Goal: Information Seeking & Learning: Find specific fact

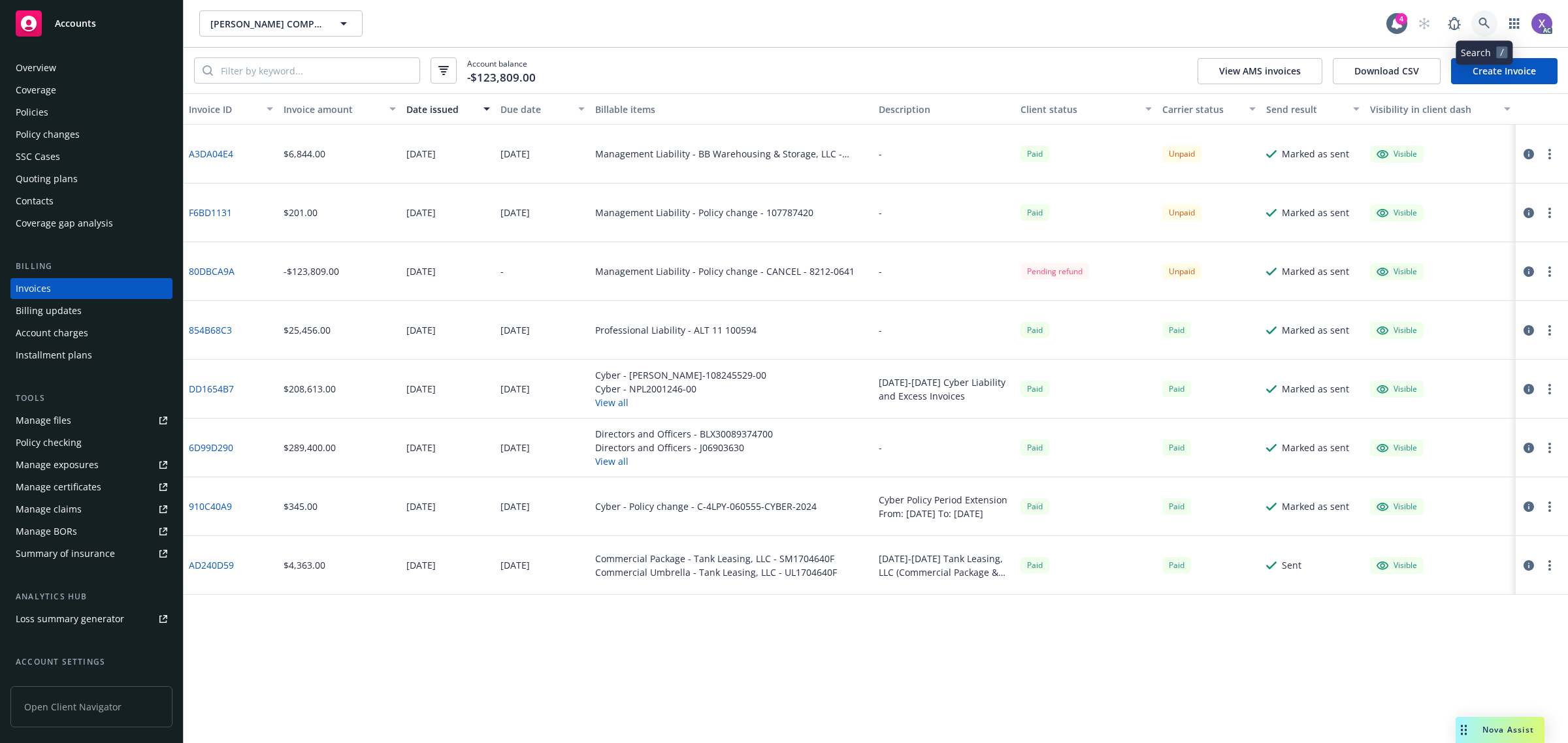
click at [1479, 27] on icon at bounding box center [1484, 24] width 11 height 11
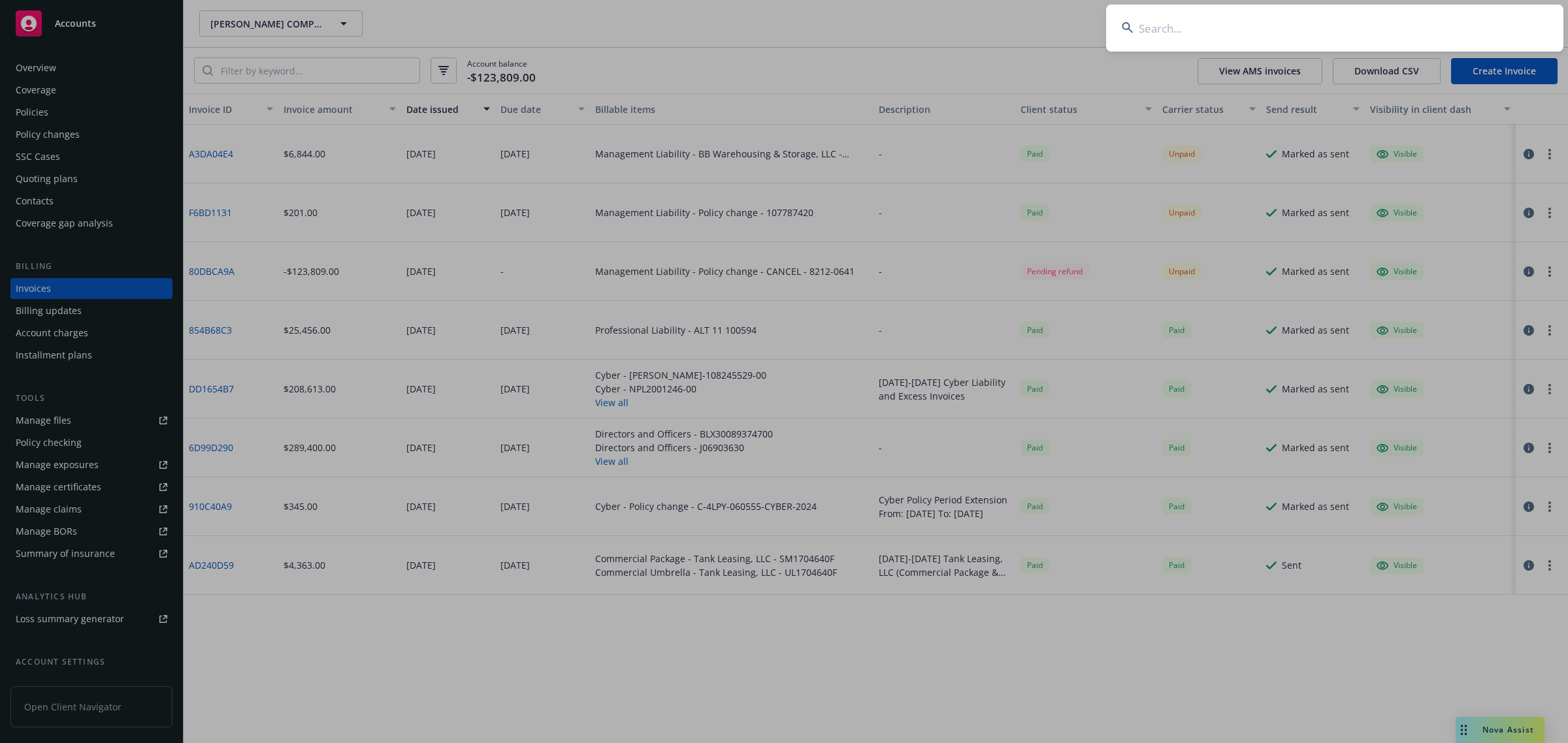
type input "[PERSON_NAME] Family Wines, Inc."
click at [1372, 26] on input "[PERSON_NAME] Family Wines, Inc." at bounding box center [1335, 28] width 458 height 47
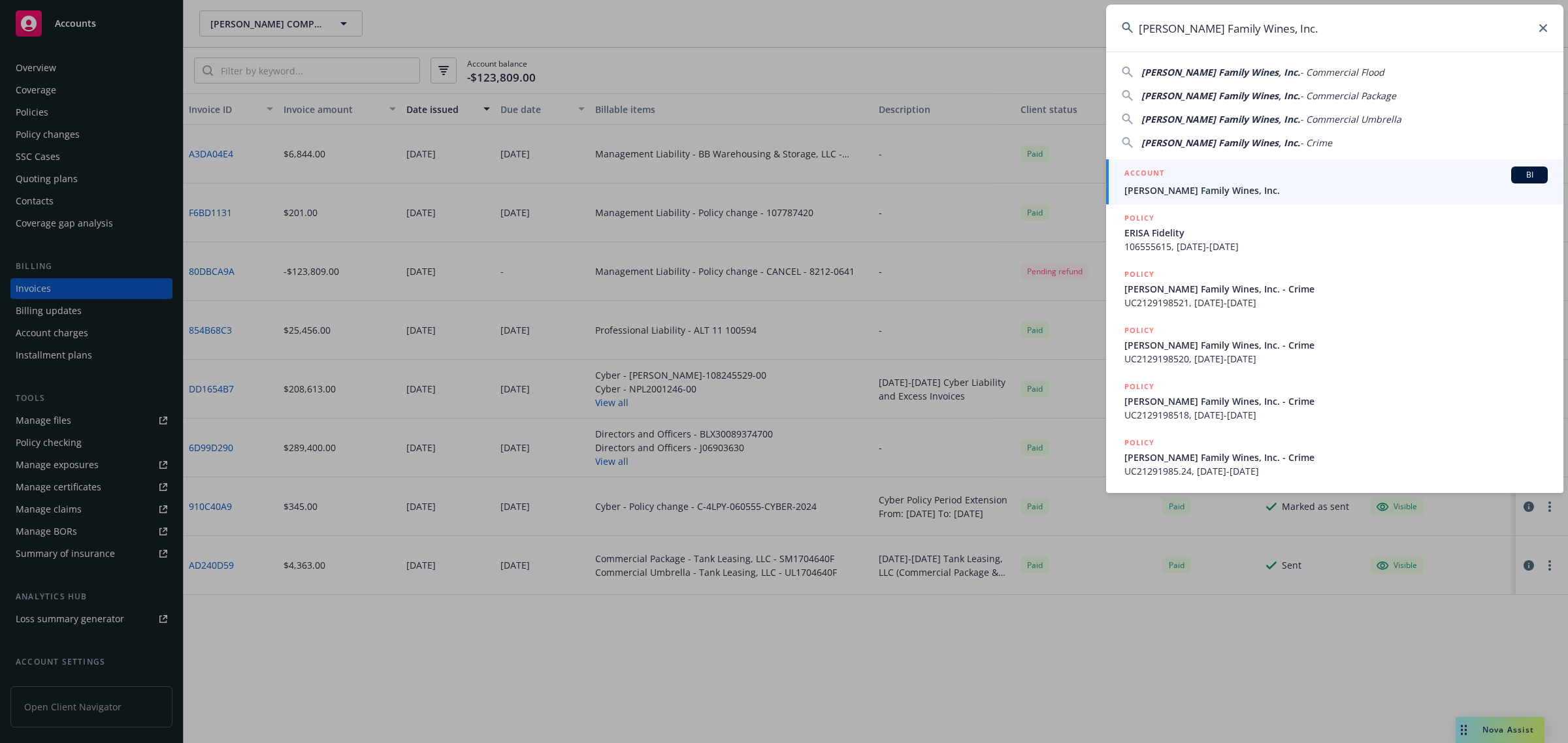
click at [1233, 190] on span "[PERSON_NAME] Family Wines, Inc." at bounding box center [1335, 190] width 423 height 14
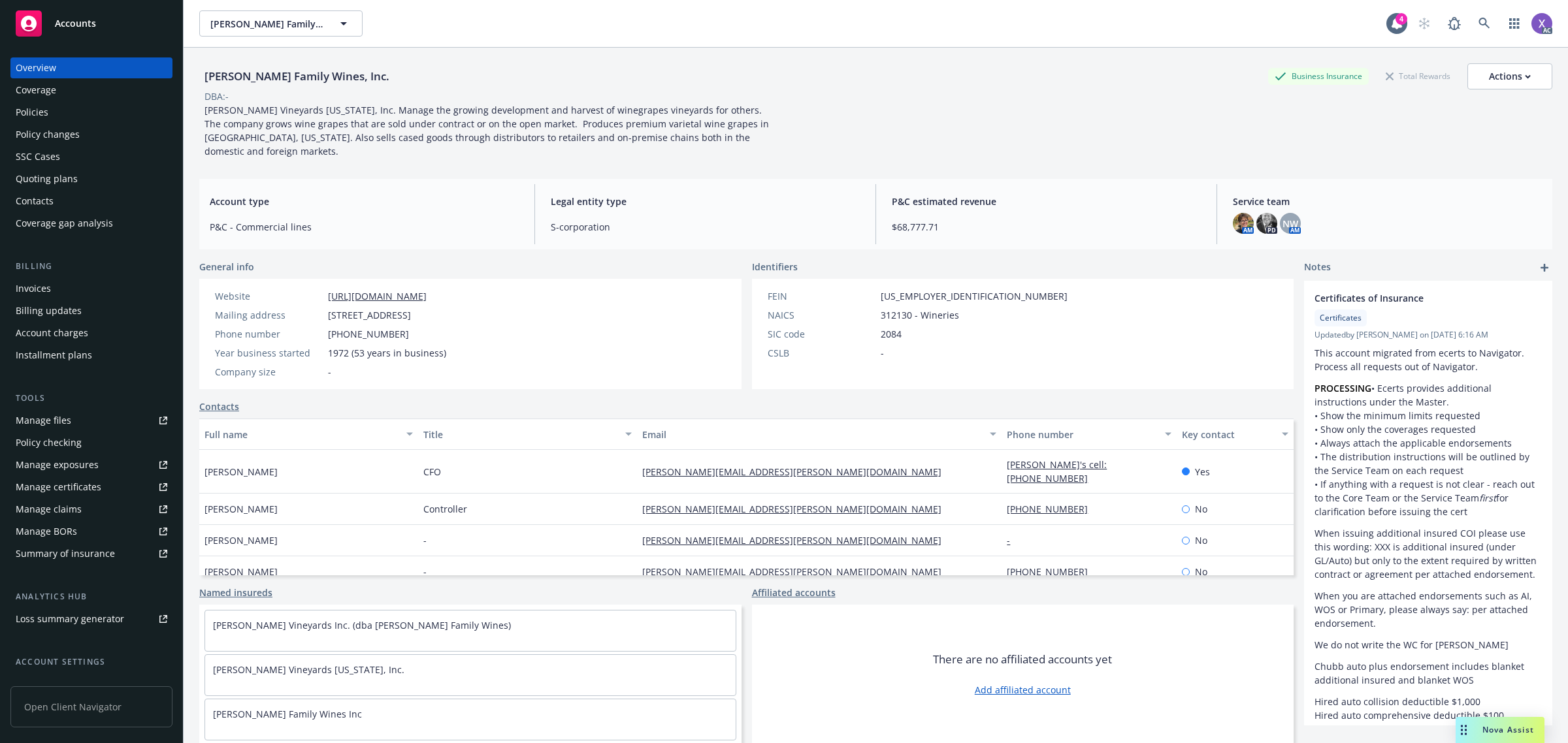
drag, startPoint x: 33, startPoint y: 116, endPoint x: 292, endPoint y: 216, distance: 277.6
click at [33, 116] on div "Policies" at bounding box center [32, 112] width 33 height 21
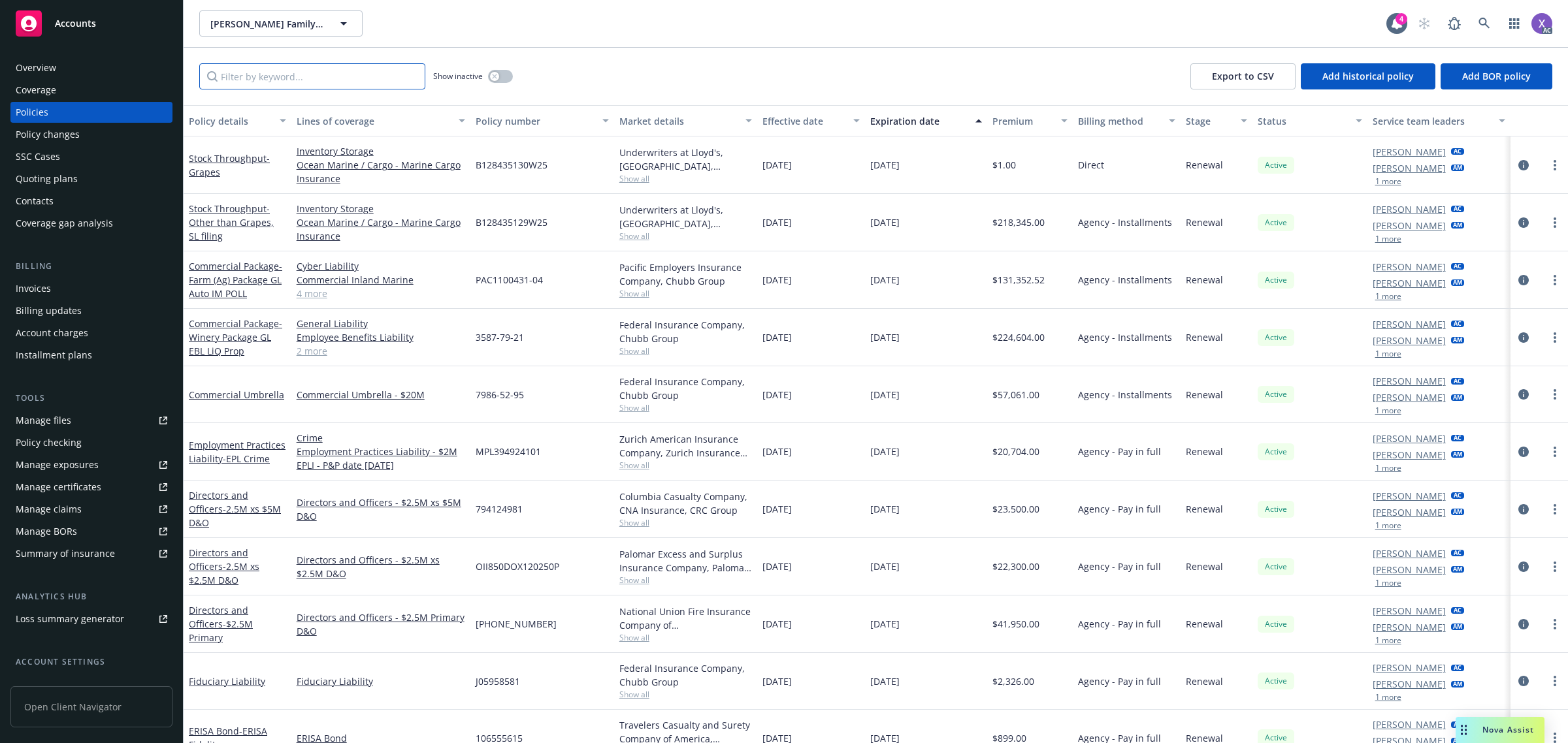
click at [340, 72] on input "Filter by keyword..." at bounding box center [312, 76] width 226 height 26
paste input "[PHONE_NUMBER]"
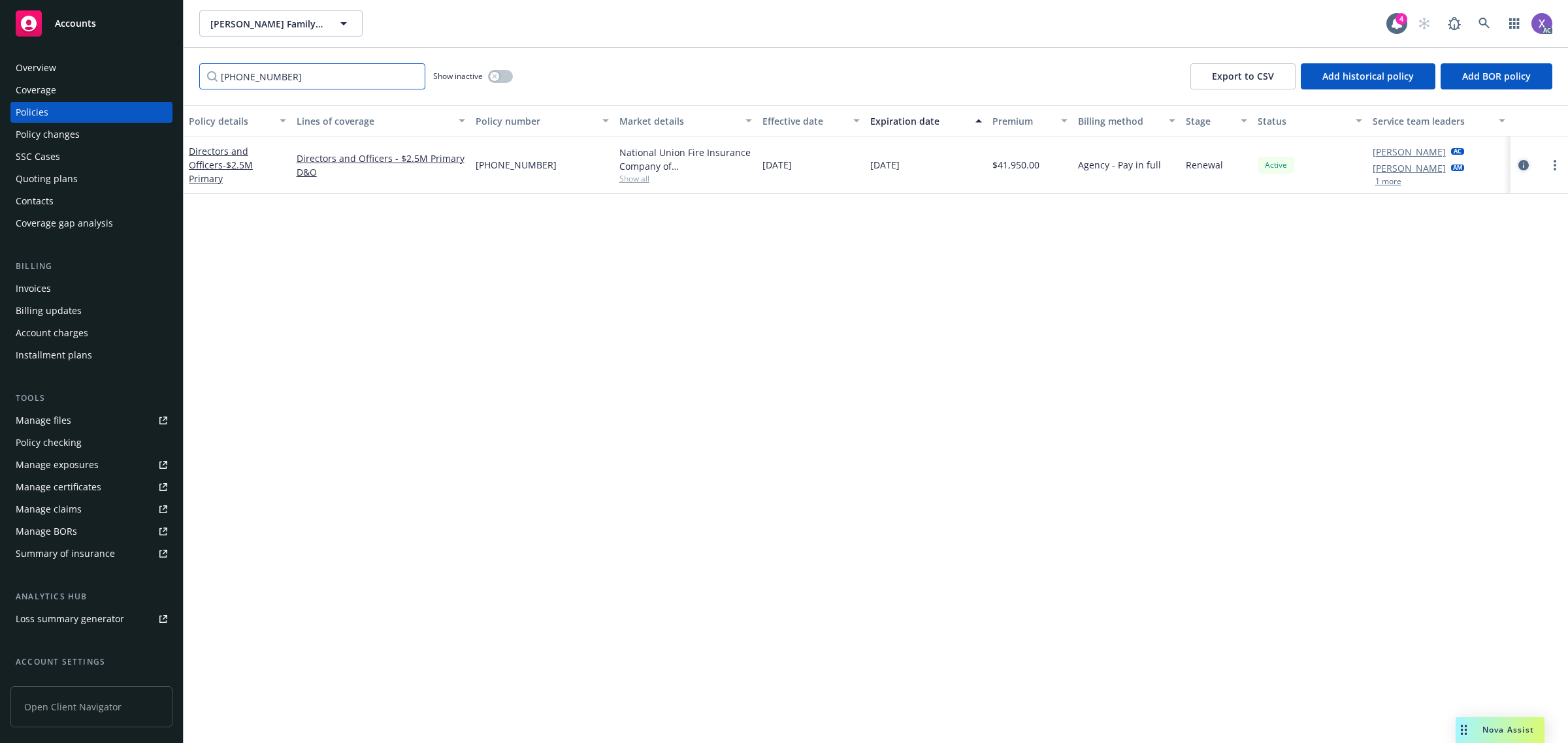
type input "[PHONE_NUMBER]"
click at [1521, 165] on icon "circleInformation" at bounding box center [1523, 165] width 11 height 11
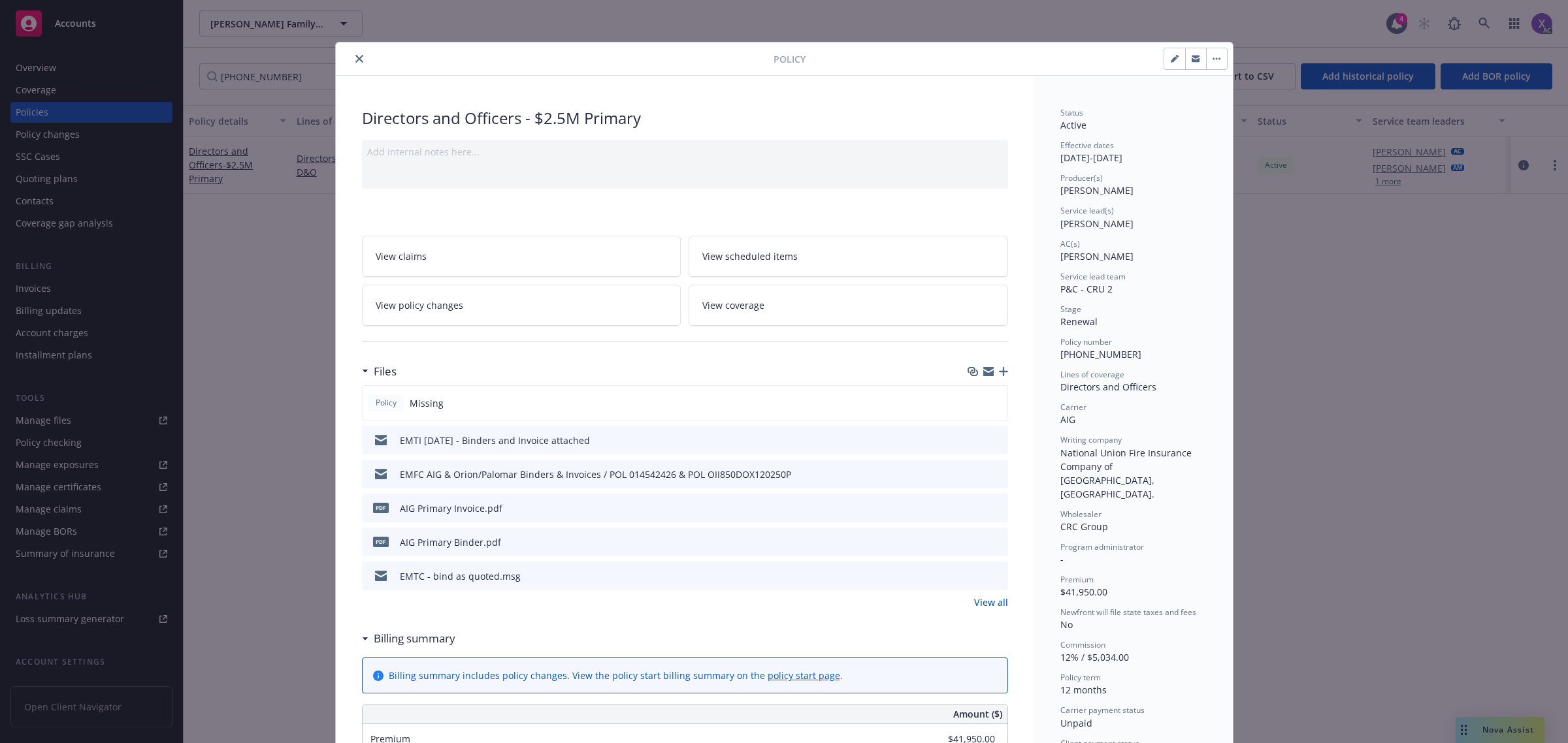
click at [967, 501] on div "pdf AIG Primary Invoice.pdf" at bounding box center [684, 508] width 646 height 29
click at [969, 504] on icon "download file" at bounding box center [974, 508] width 11 height 11
click at [355, 57] on icon "close" at bounding box center [359, 59] width 8 height 8
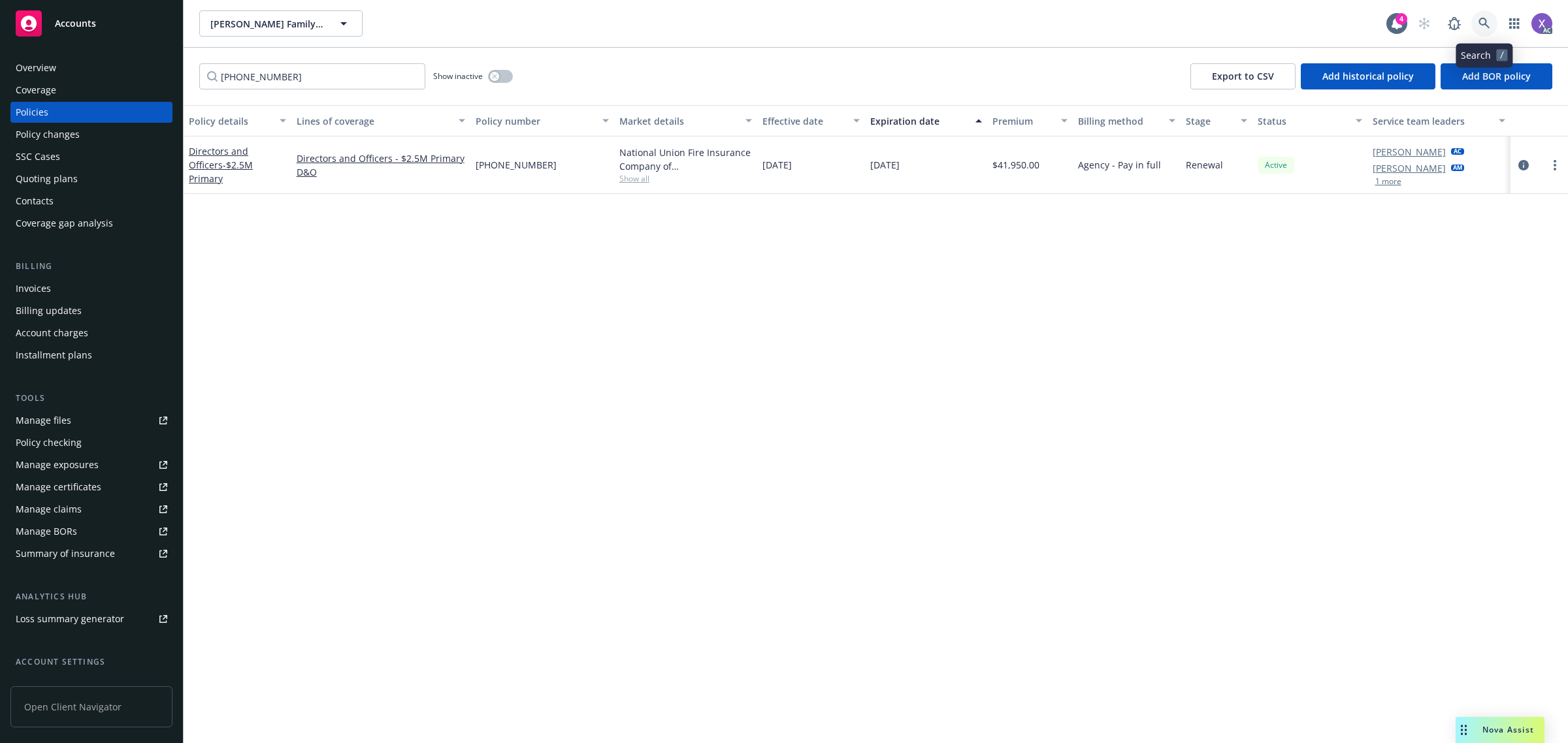
click at [1488, 21] on icon at bounding box center [1484, 24] width 11 height 11
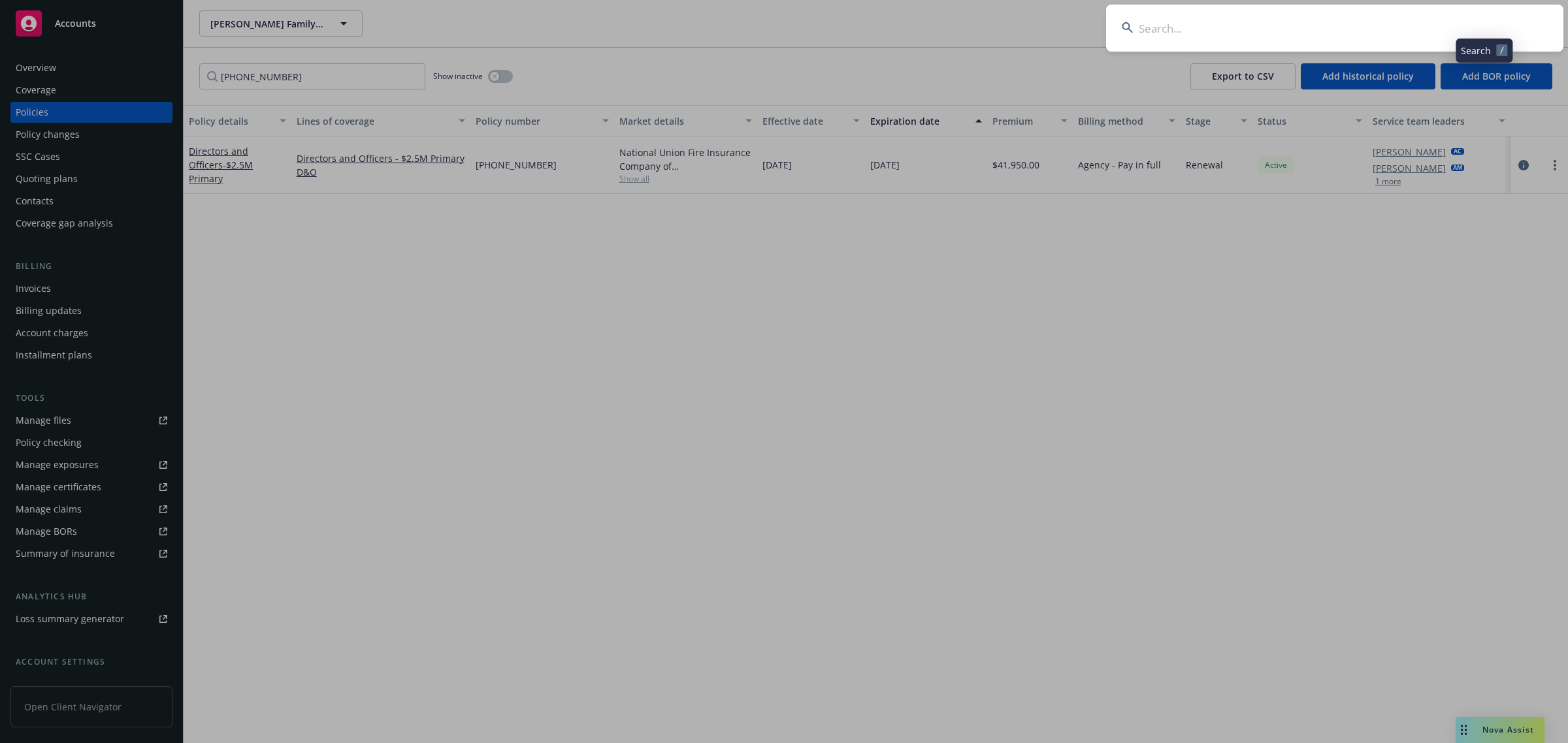
click at [1318, 27] on input at bounding box center [1335, 28] width 458 height 47
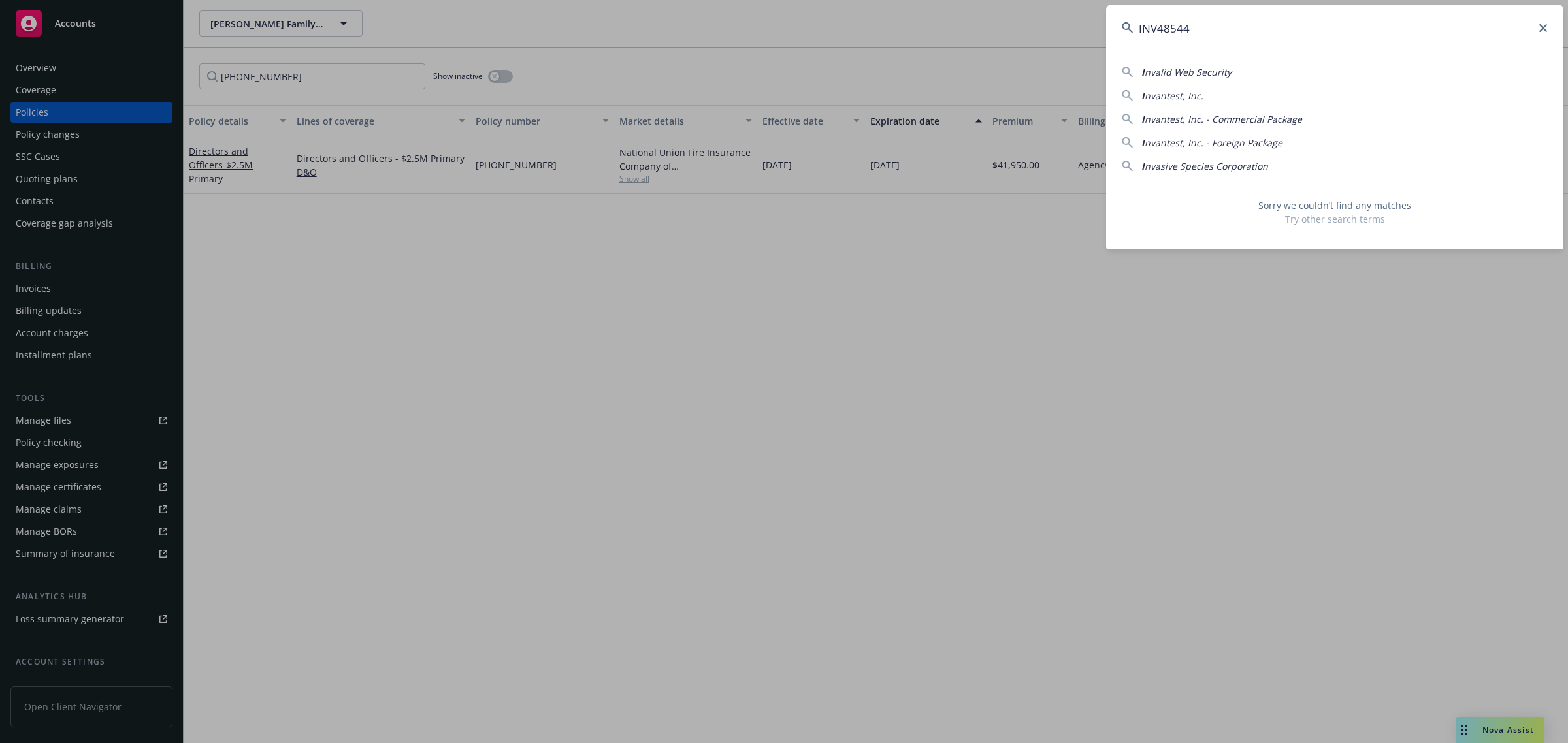
drag, startPoint x: 1233, startPoint y: 34, endPoint x: 1128, endPoint y: 34, distance: 105.0
click at [1128, 34] on input "INV48544" at bounding box center [1335, 28] width 458 height 47
paste input "Advantest America, Inc."
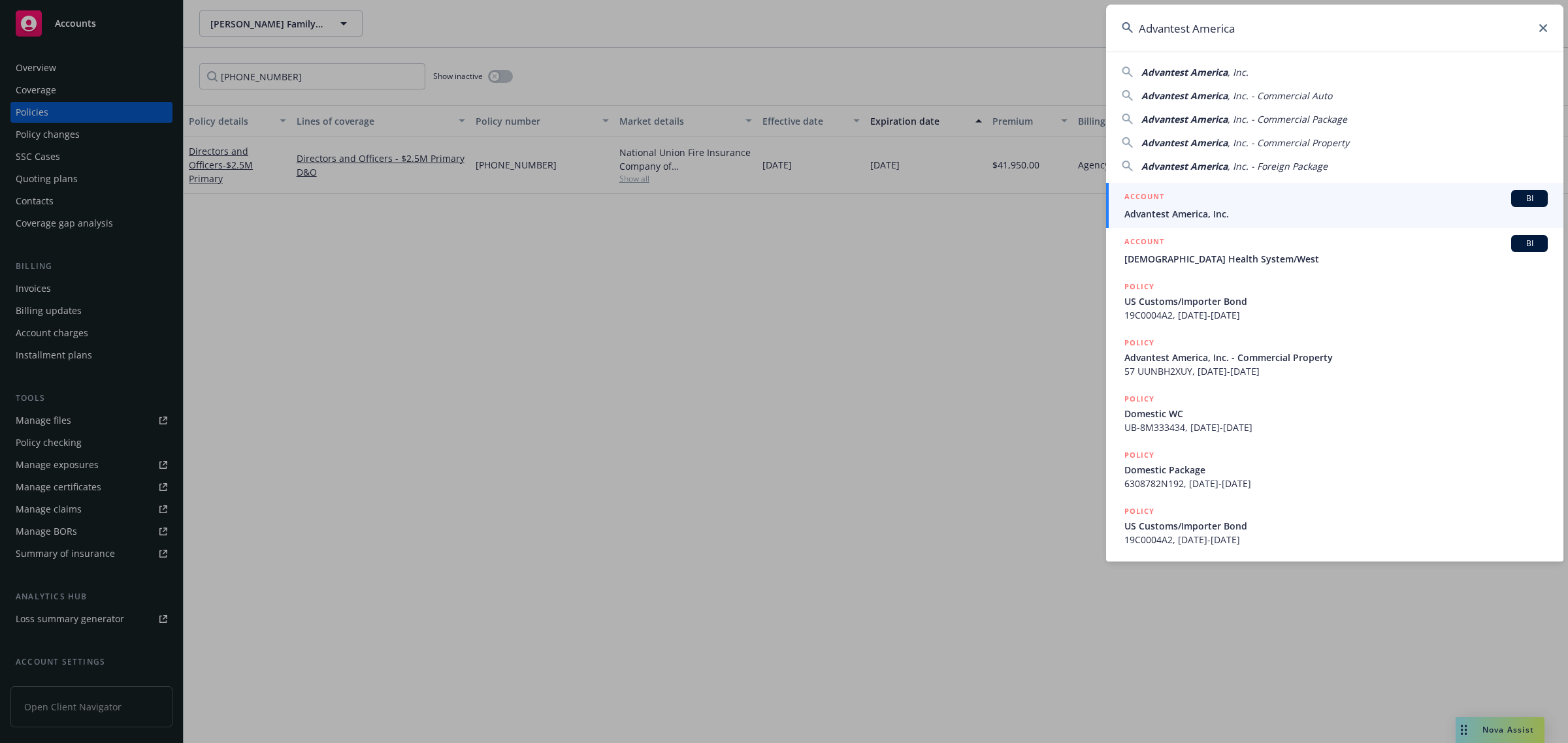
type input "Advantest America"
click at [1199, 220] on span "Advantest America, Inc." at bounding box center [1335, 213] width 423 height 14
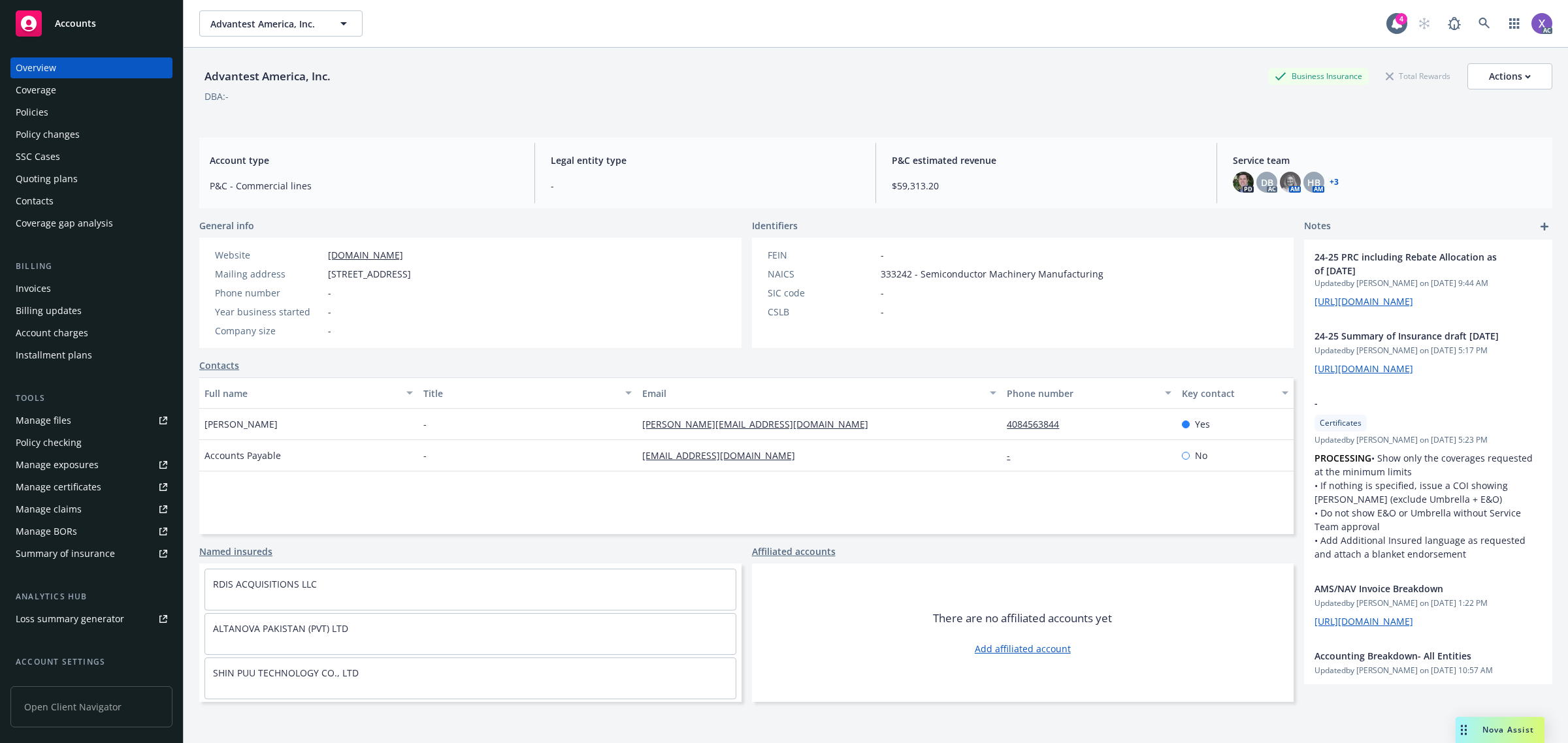
click at [38, 294] on div "Invoices" at bounding box center [33, 288] width 35 height 21
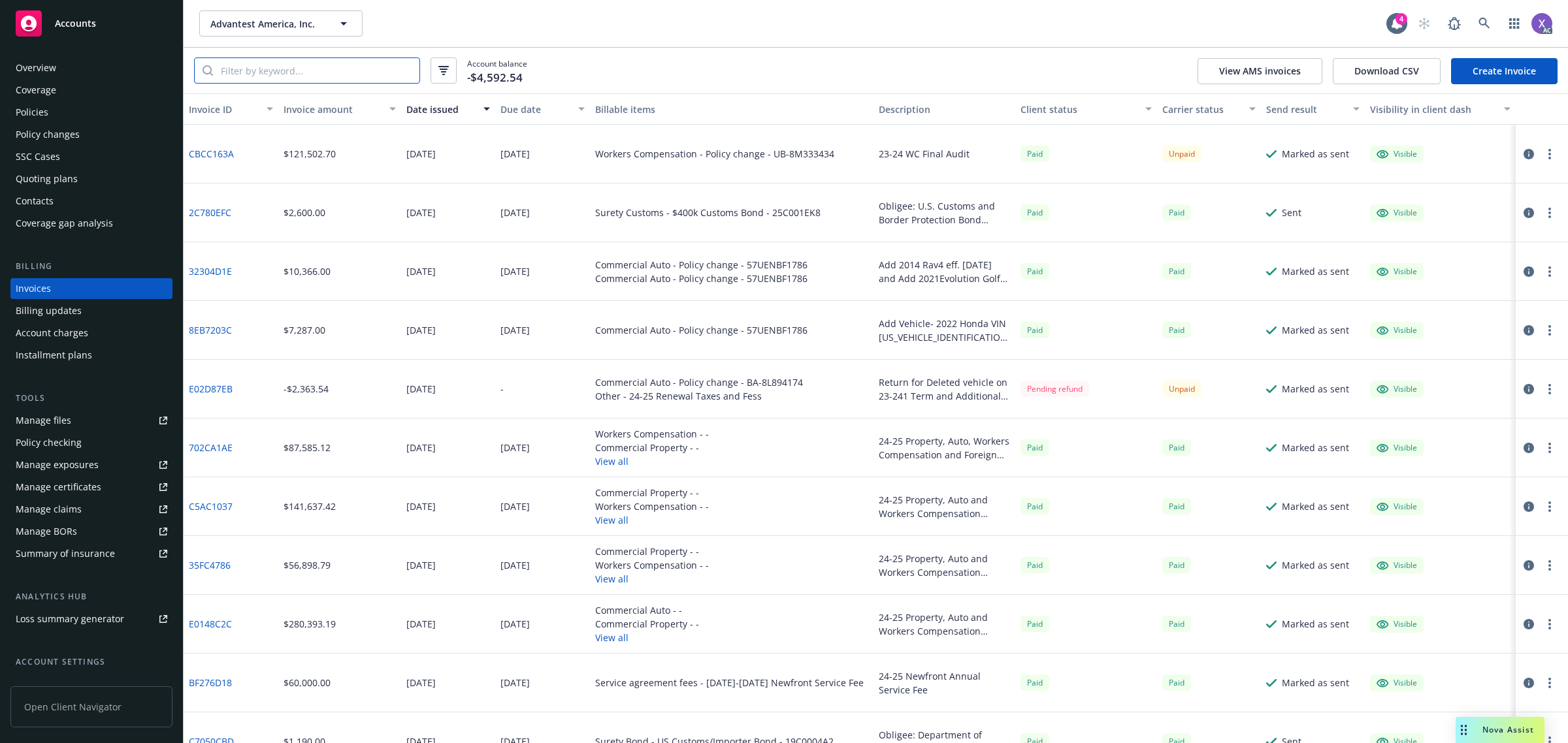
click at [271, 72] on input "search" at bounding box center [316, 70] width 206 height 25
click at [52, 113] on div "Policies" at bounding box center [92, 112] width 152 height 21
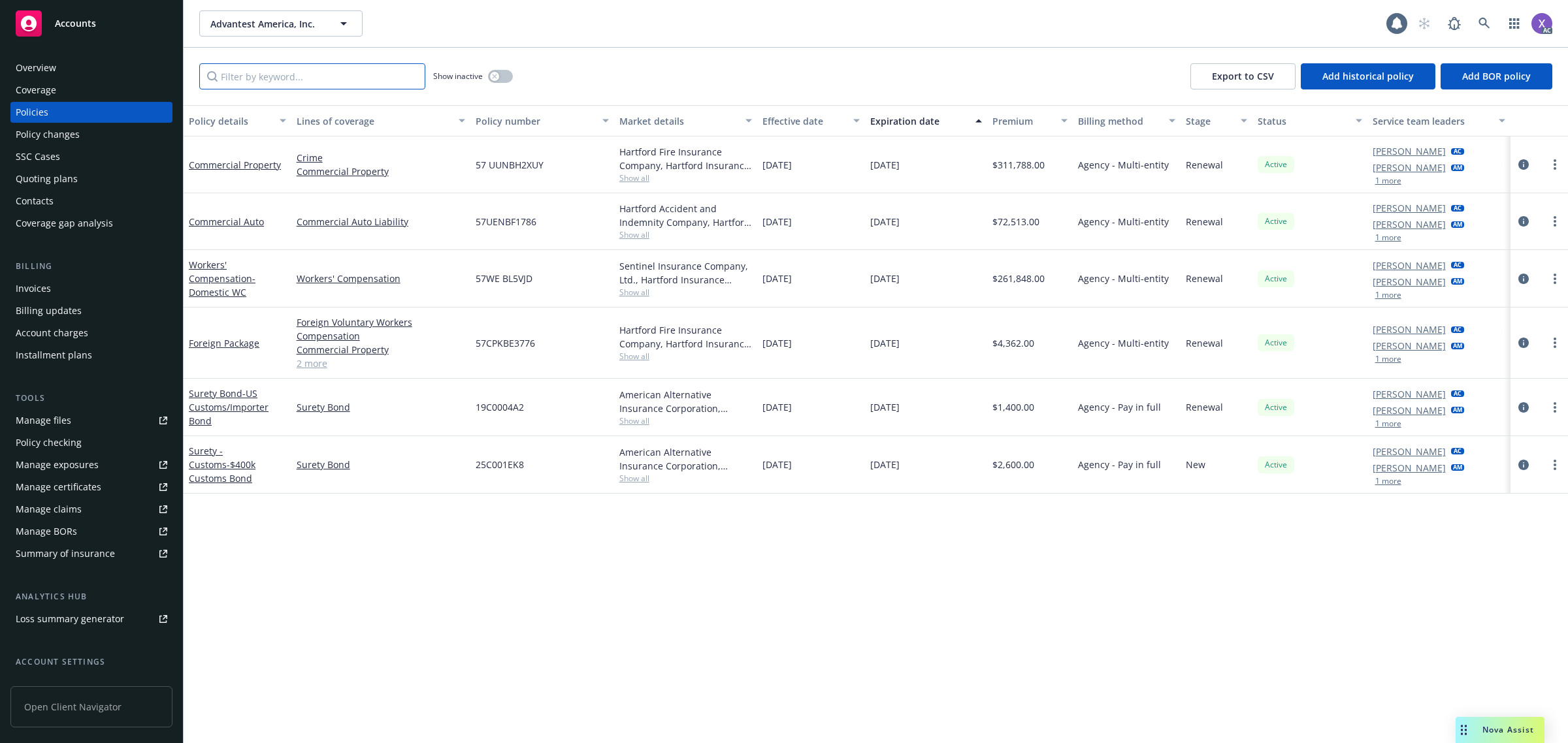
click at [321, 77] on input "Filter by keyword..." at bounding box center [312, 76] width 226 height 26
paste input "UB-8M333434"
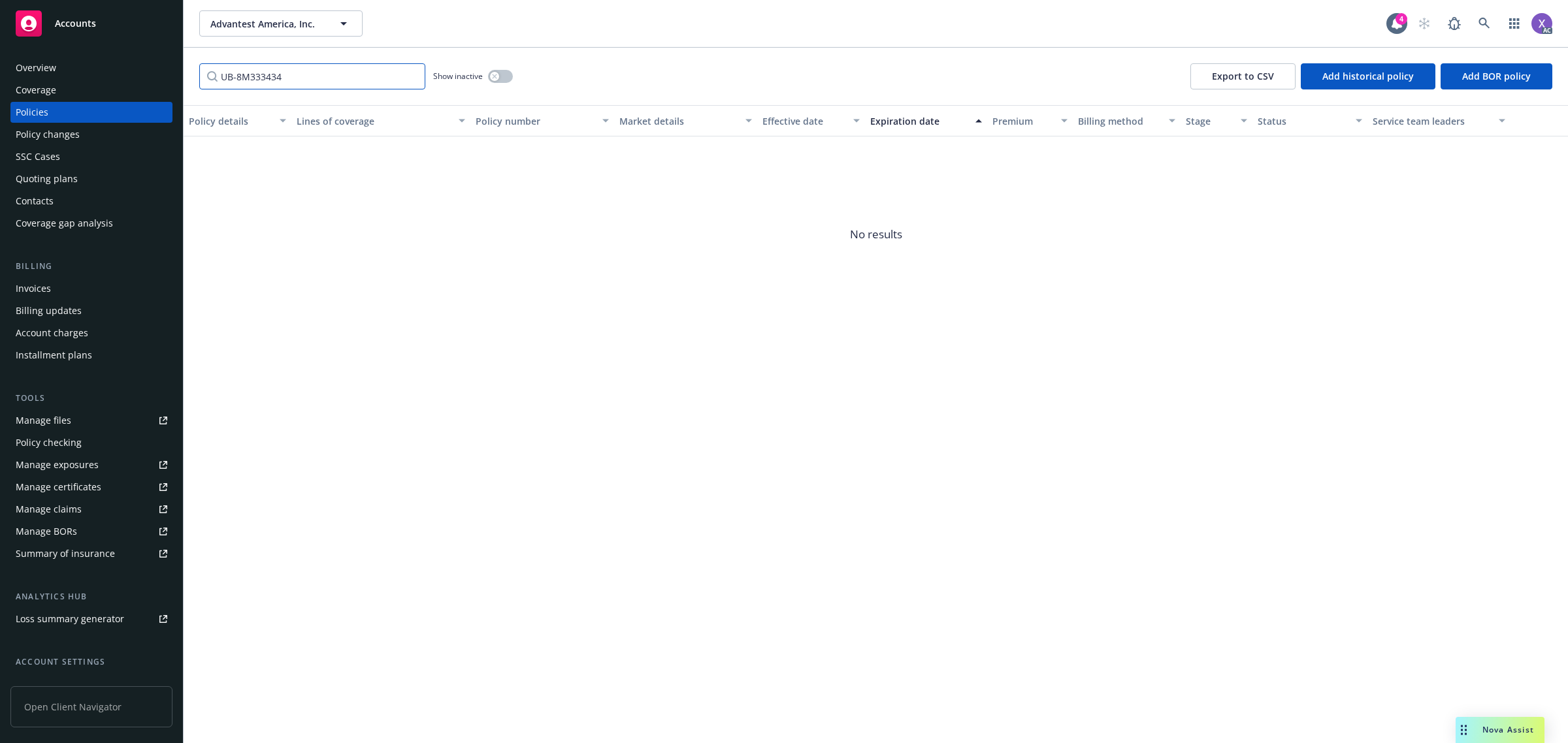
type input "UB-8M333434"
click at [506, 71] on button "button" at bounding box center [500, 77] width 25 height 13
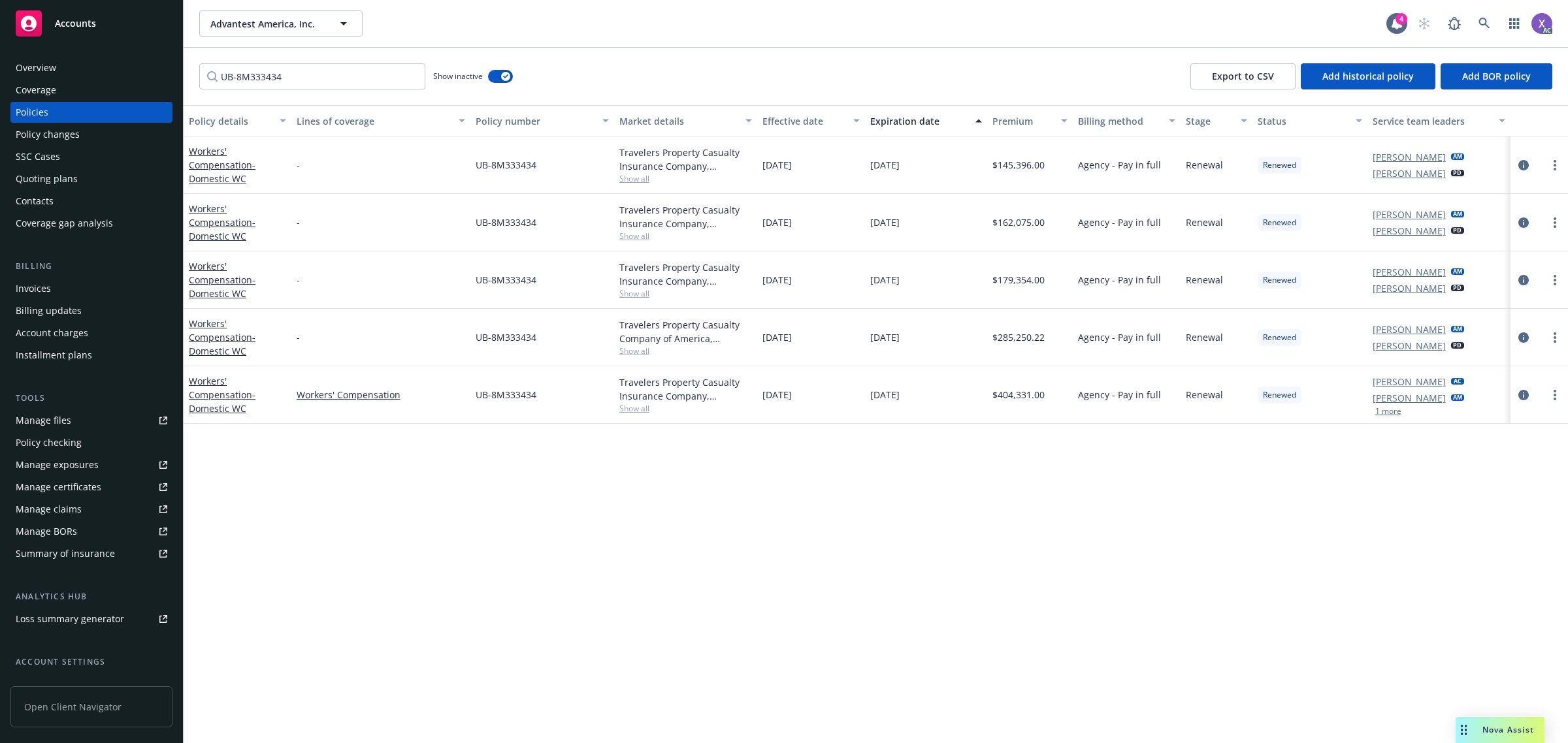
click at [47, 288] on div "Invoices" at bounding box center [33, 288] width 35 height 21
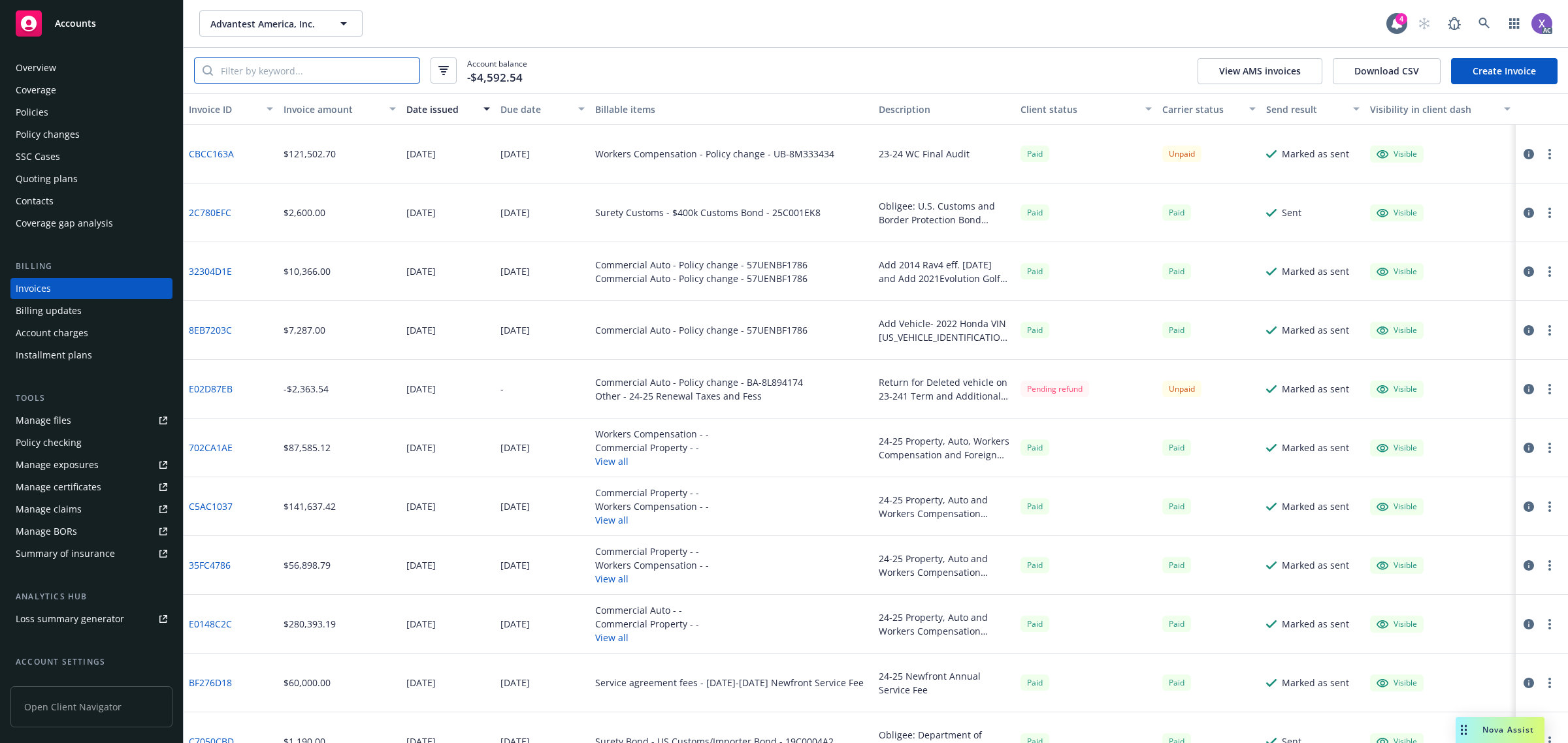
click at [236, 72] on input "search" at bounding box center [316, 70] width 206 height 25
paste input "UB-8M333434"
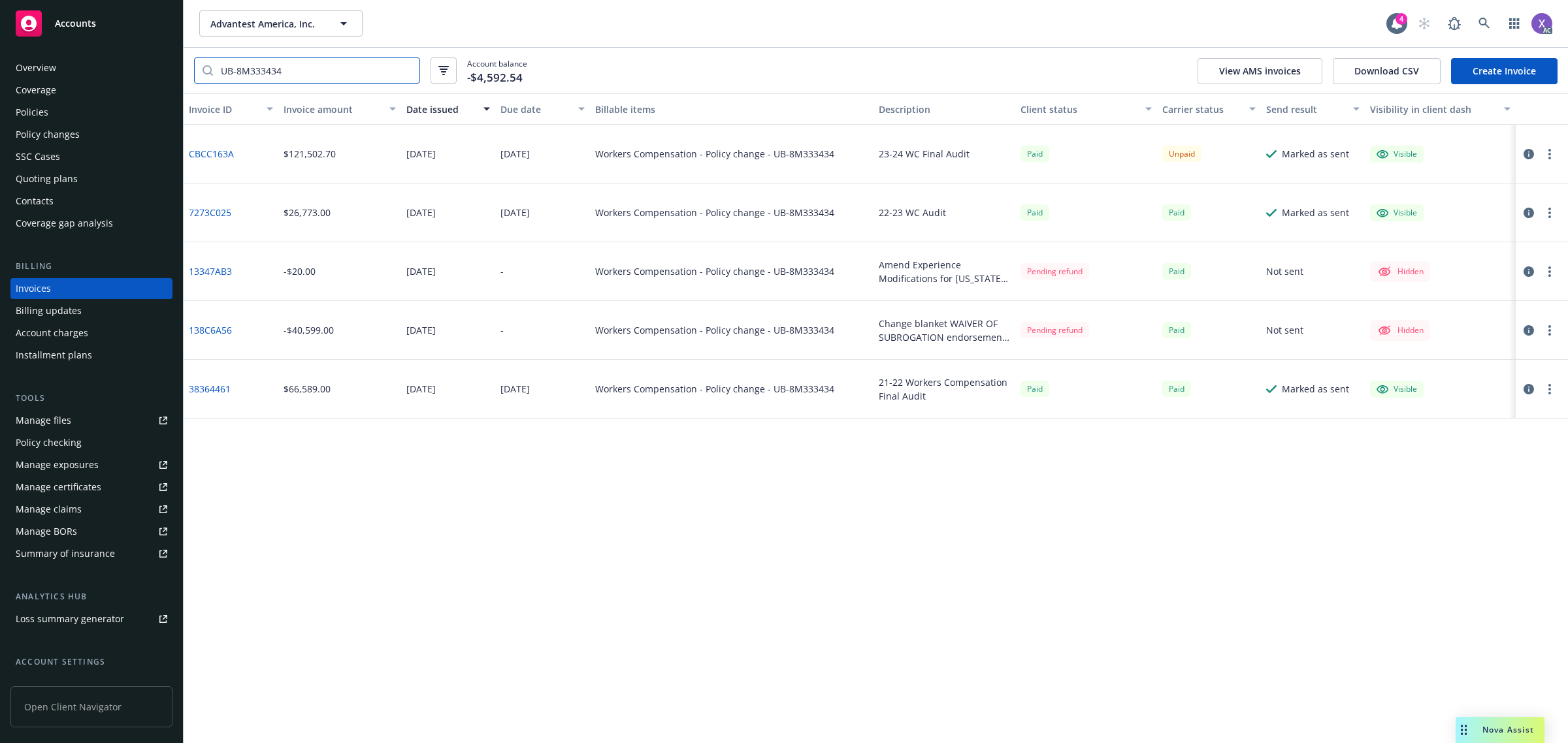
type input "UB-8M333434"
click at [223, 152] on link "CBCC163A" at bounding box center [211, 153] width 45 height 14
click at [213, 147] on link "CBCC163A" at bounding box center [211, 153] width 45 height 14
click at [1479, 23] on icon at bounding box center [1484, 24] width 11 height 11
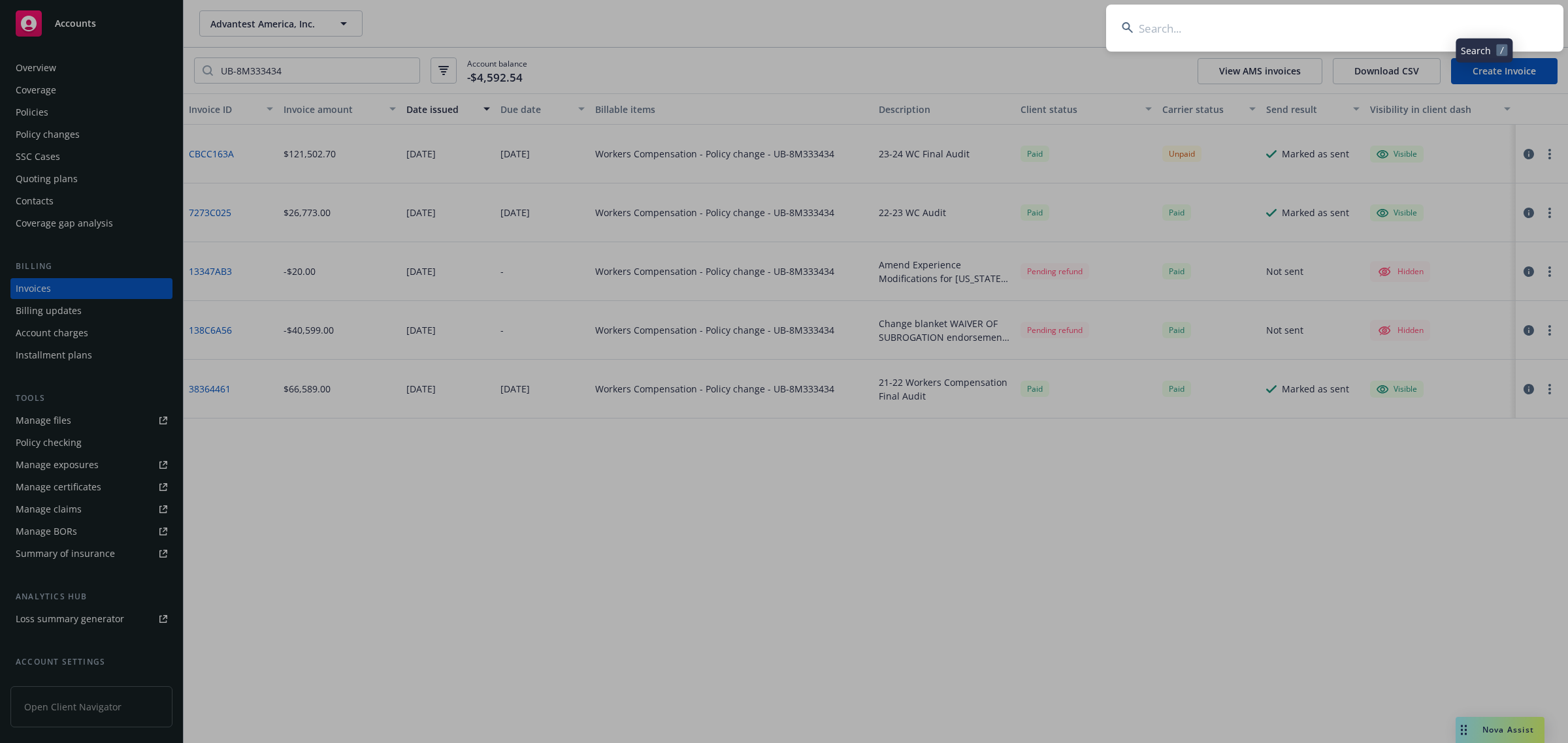
click at [1326, 27] on input at bounding box center [1335, 28] width 458 height 47
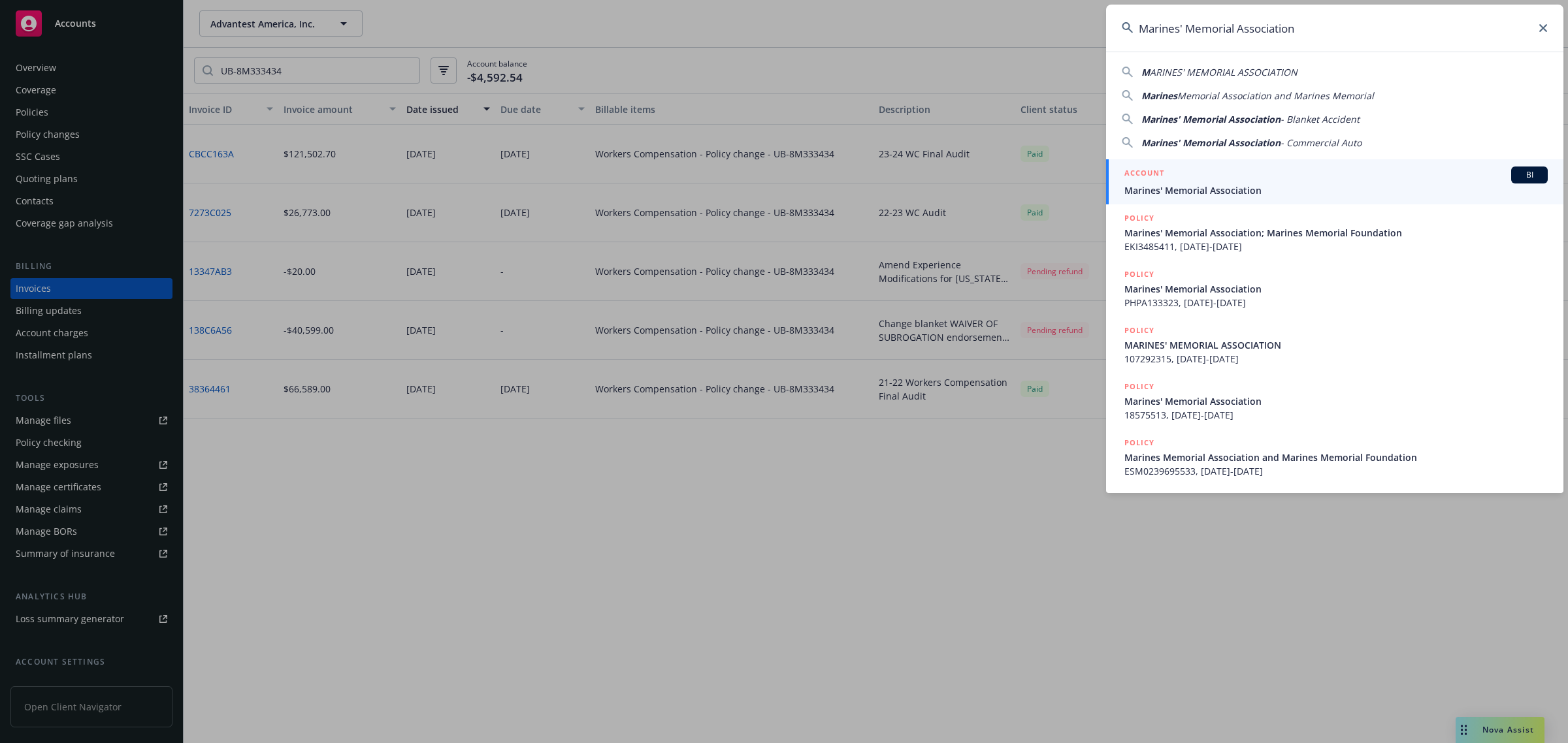
type input "Marines' Memorial Association"
click at [1204, 190] on span "Marines' Memorial Association" at bounding box center [1335, 190] width 423 height 14
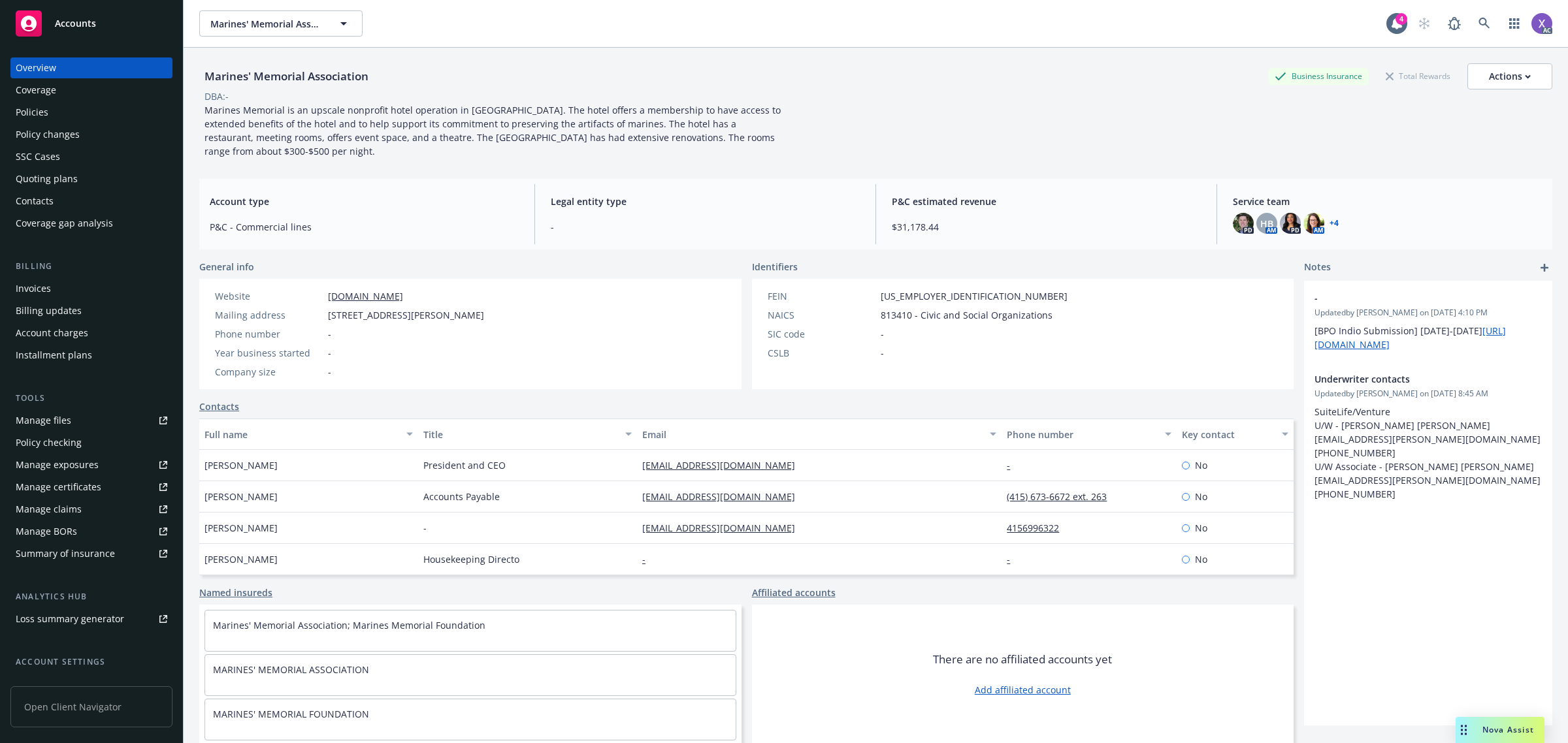
click at [32, 291] on div "Invoices" at bounding box center [33, 288] width 35 height 21
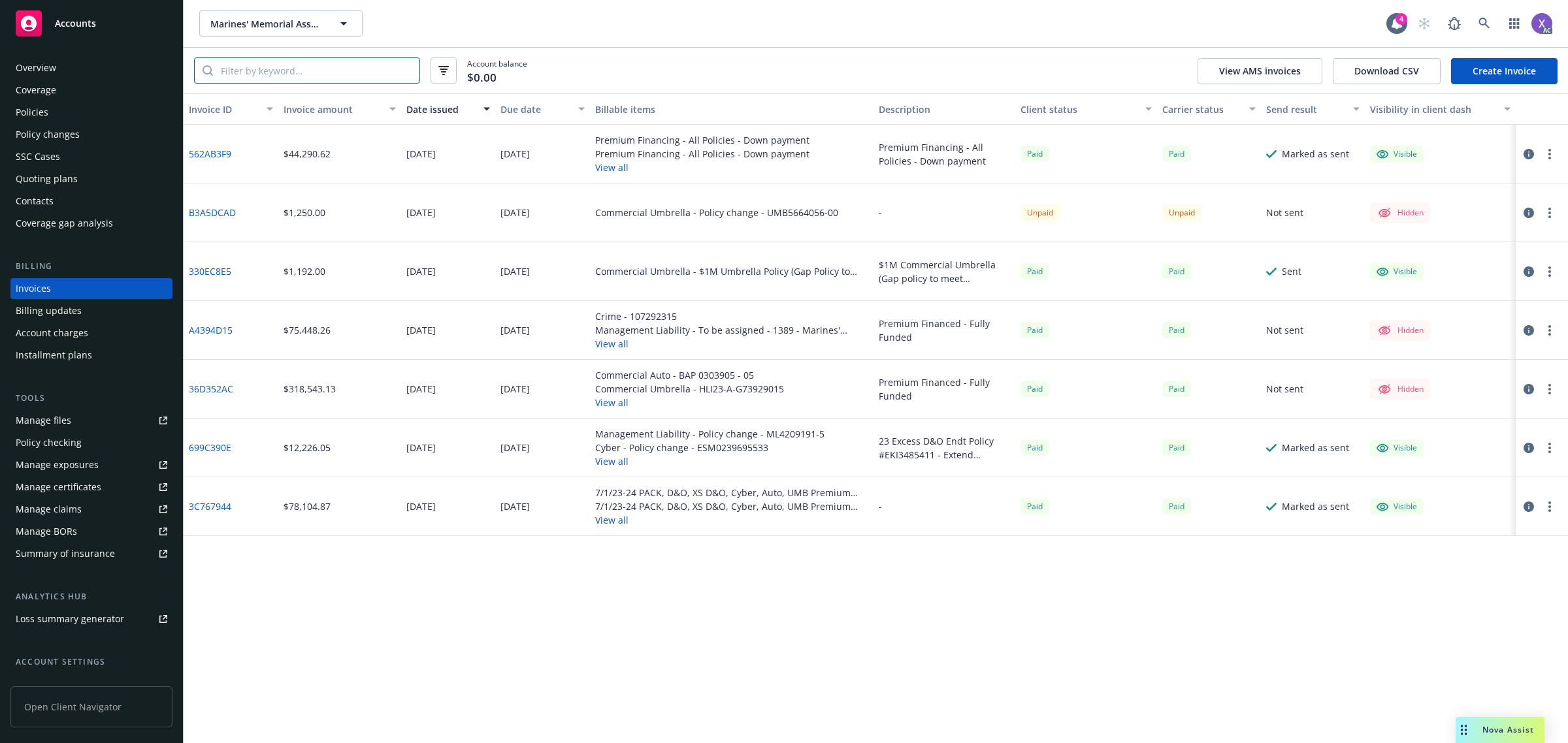
click at [337, 66] on input "search" at bounding box center [316, 70] width 206 height 25
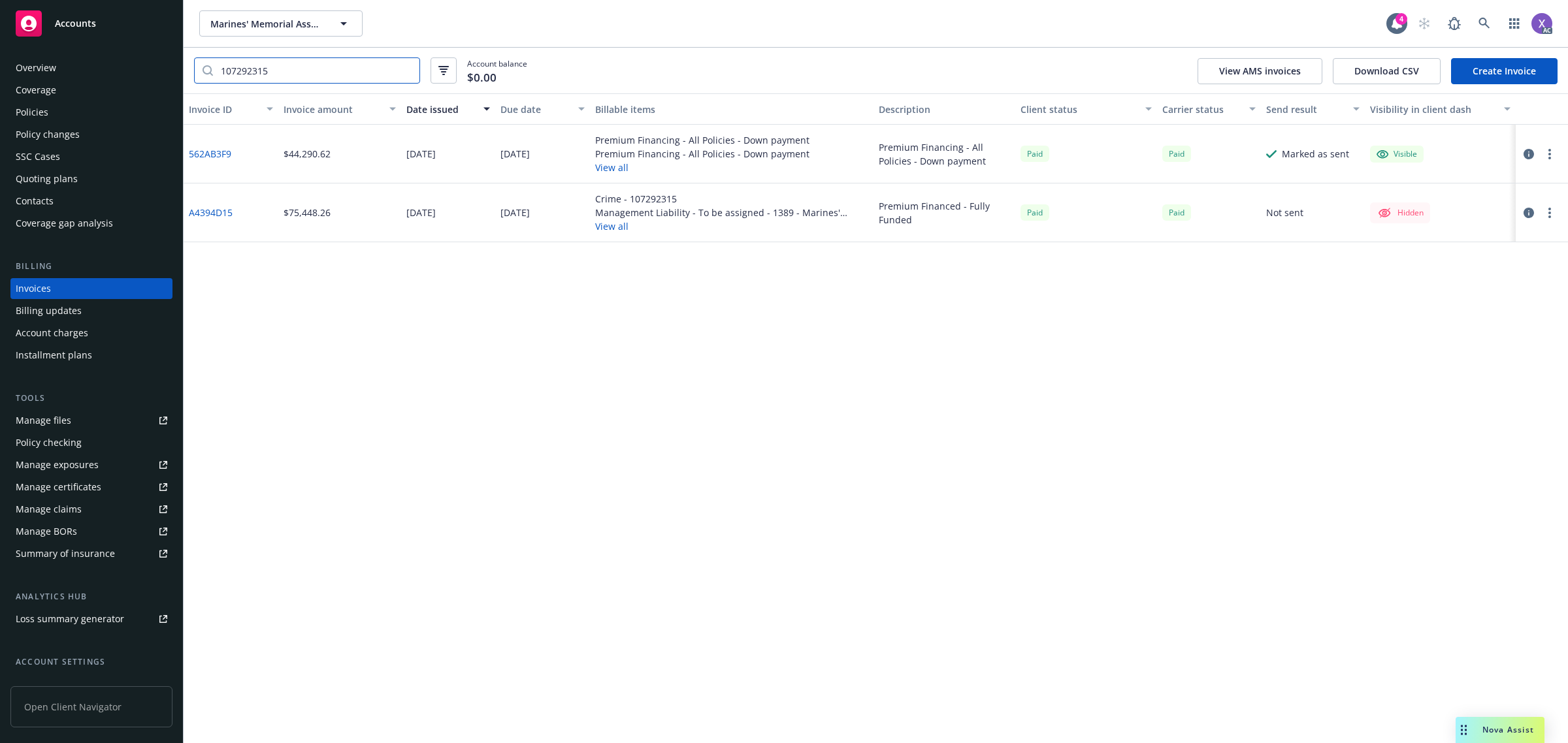
type input "107292315"
click at [216, 157] on link "562AB3F9" at bounding box center [210, 153] width 42 height 14
click at [1526, 152] on icon "button" at bounding box center [1528, 154] width 11 height 11
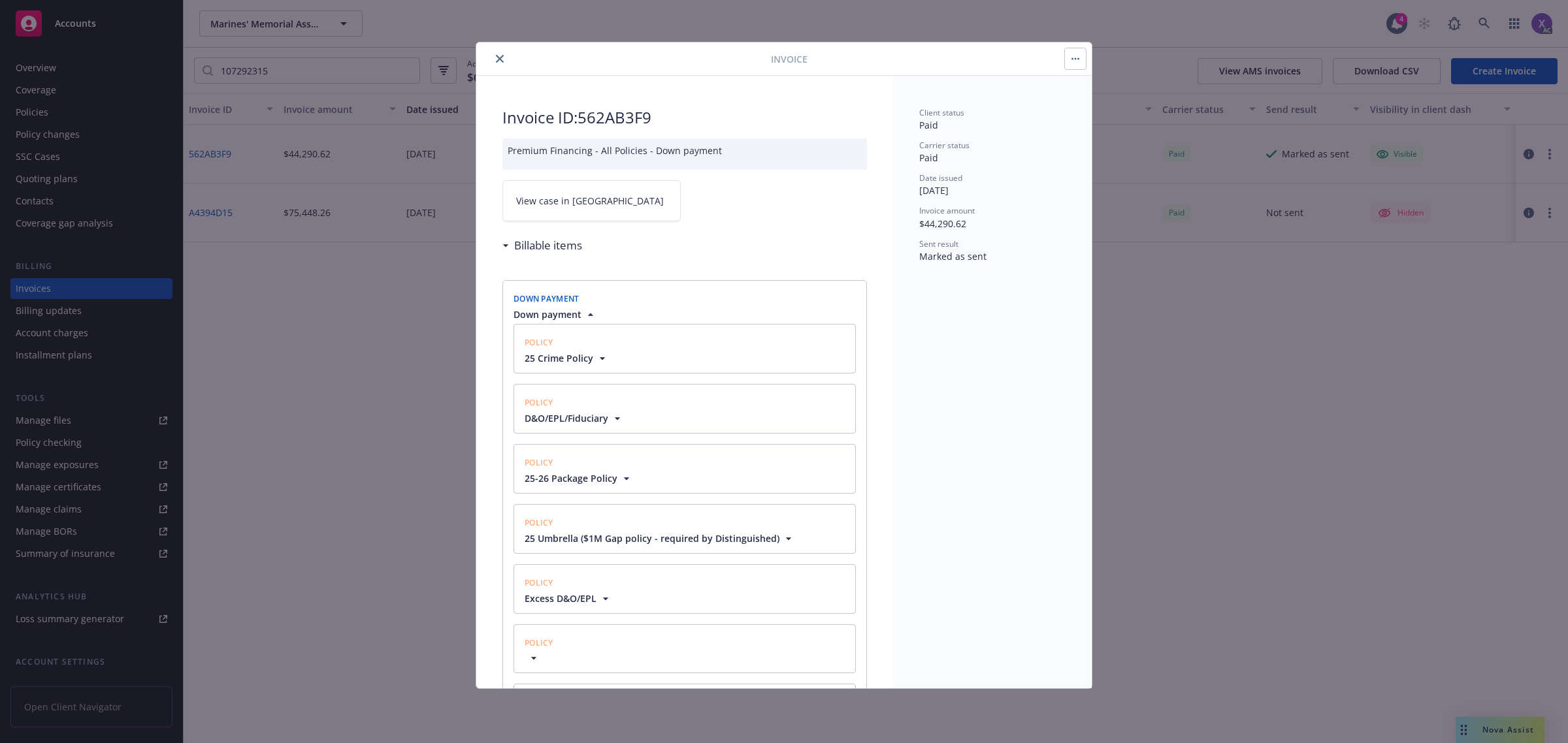
click at [596, 361] on icon "button" at bounding box center [602, 359] width 13 height 13
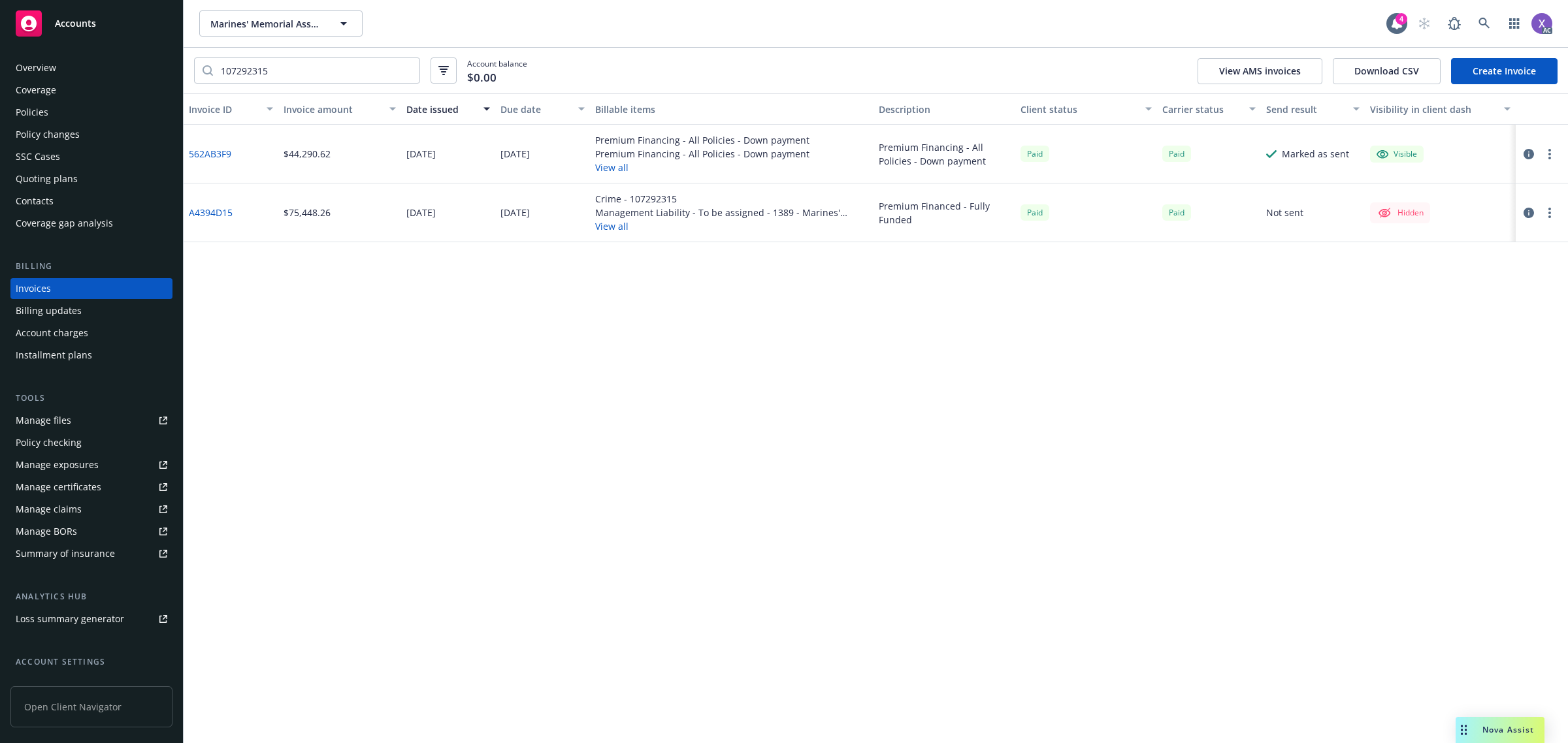
click at [37, 108] on div "Policies" at bounding box center [32, 112] width 33 height 21
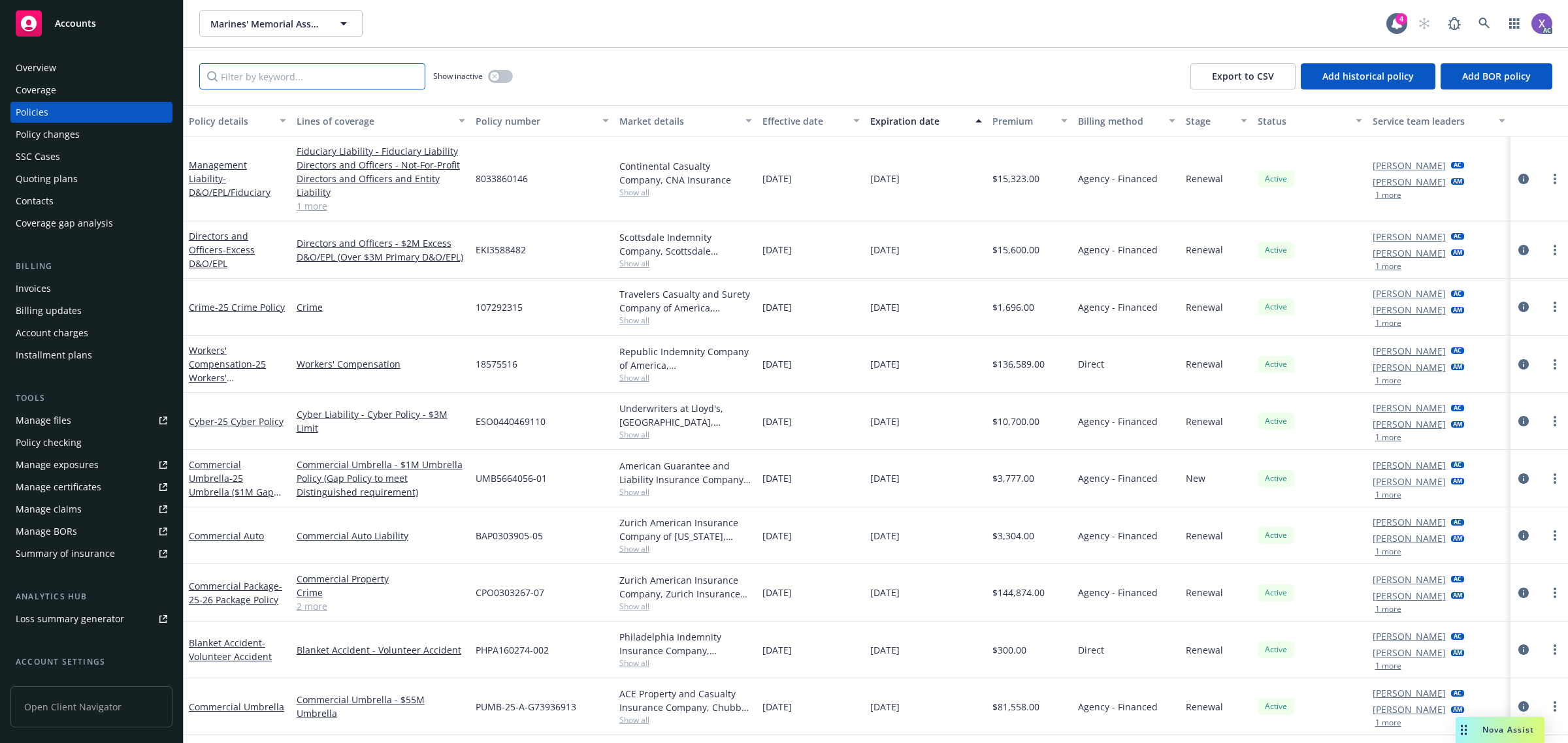
click at [266, 82] on input "Filter by keyword..." at bounding box center [312, 76] width 226 height 26
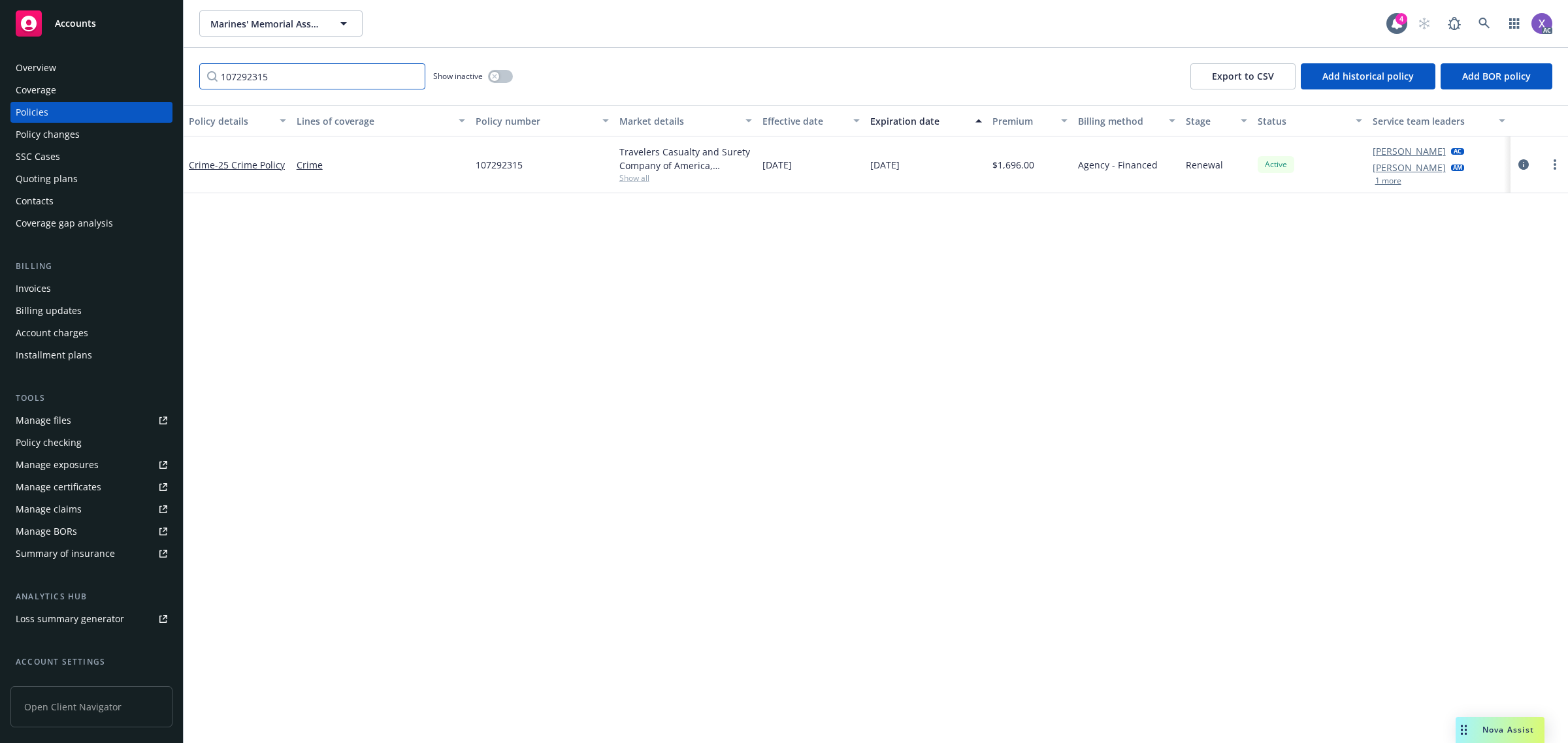
type input "107292315"
click at [246, 481] on div "Policy details Lines of coverage Policy number Market details Effective date Ex…" at bounding box center [875, 424] width 1384 height 638
click at [17, 293] on div "Invoices" at bounding box center [33, 288] width 35 height 21
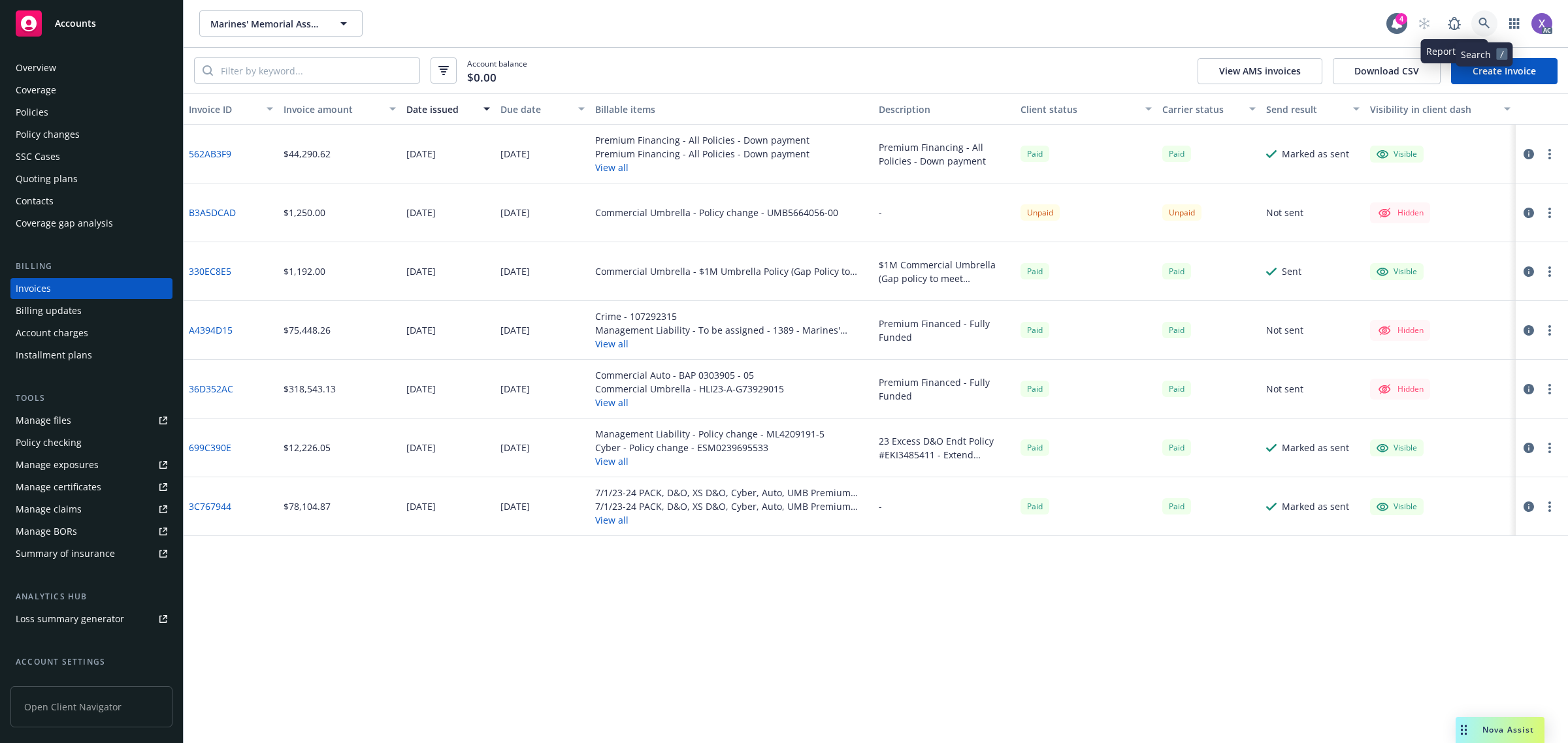
click at [1480, 24] on icon at bounding box center [1484, 24] width 11 height 11
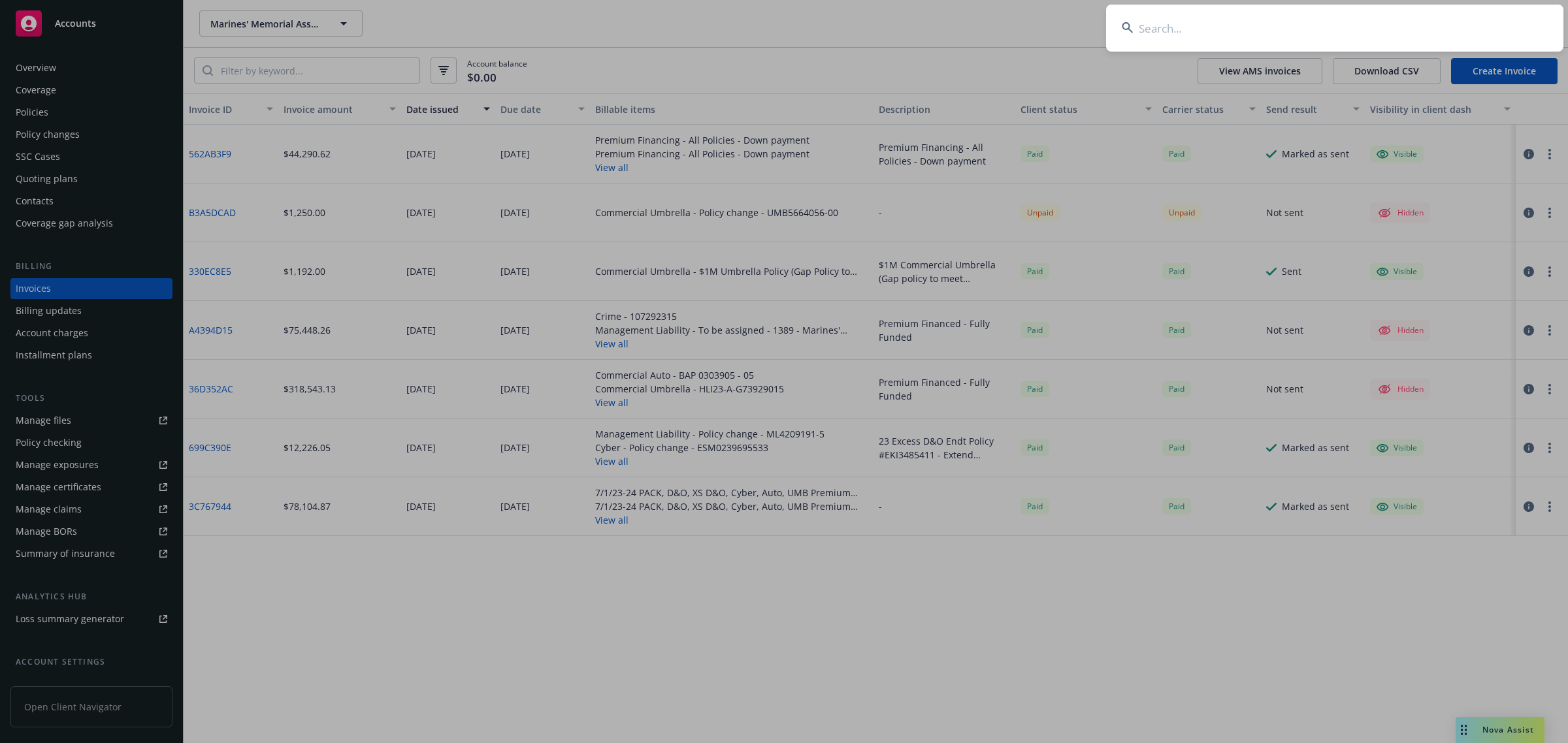
click at [1334, 29] on input at bounding box center [1335, 28] width 458 height 47
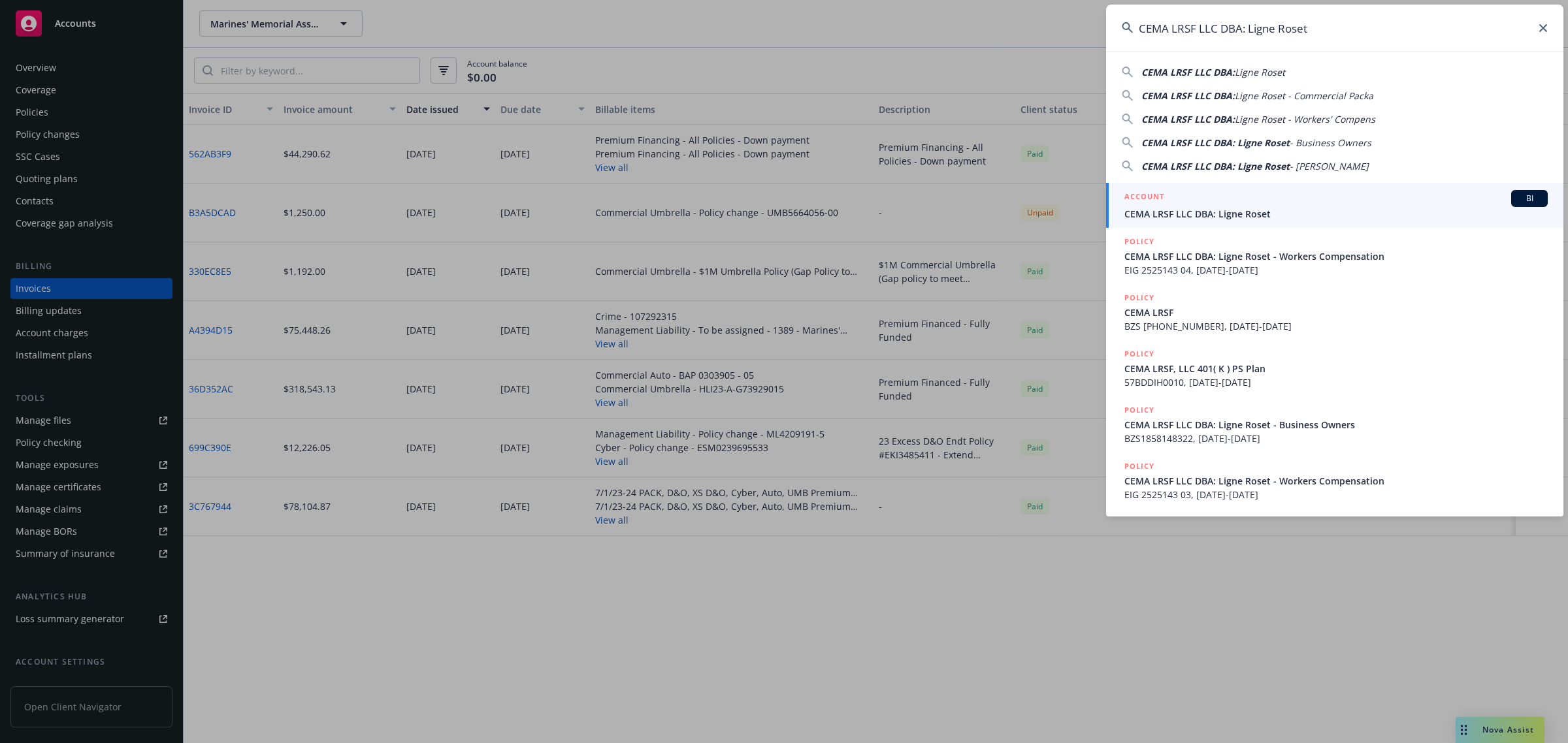
type input "CEMA LRSF LLC DBA: Ligne Roset"
click at [1229, 212] on span "CEMA LRSF LLC DBA: Ligne Roset" at bounding box center [1335, 213] width 423 height 14
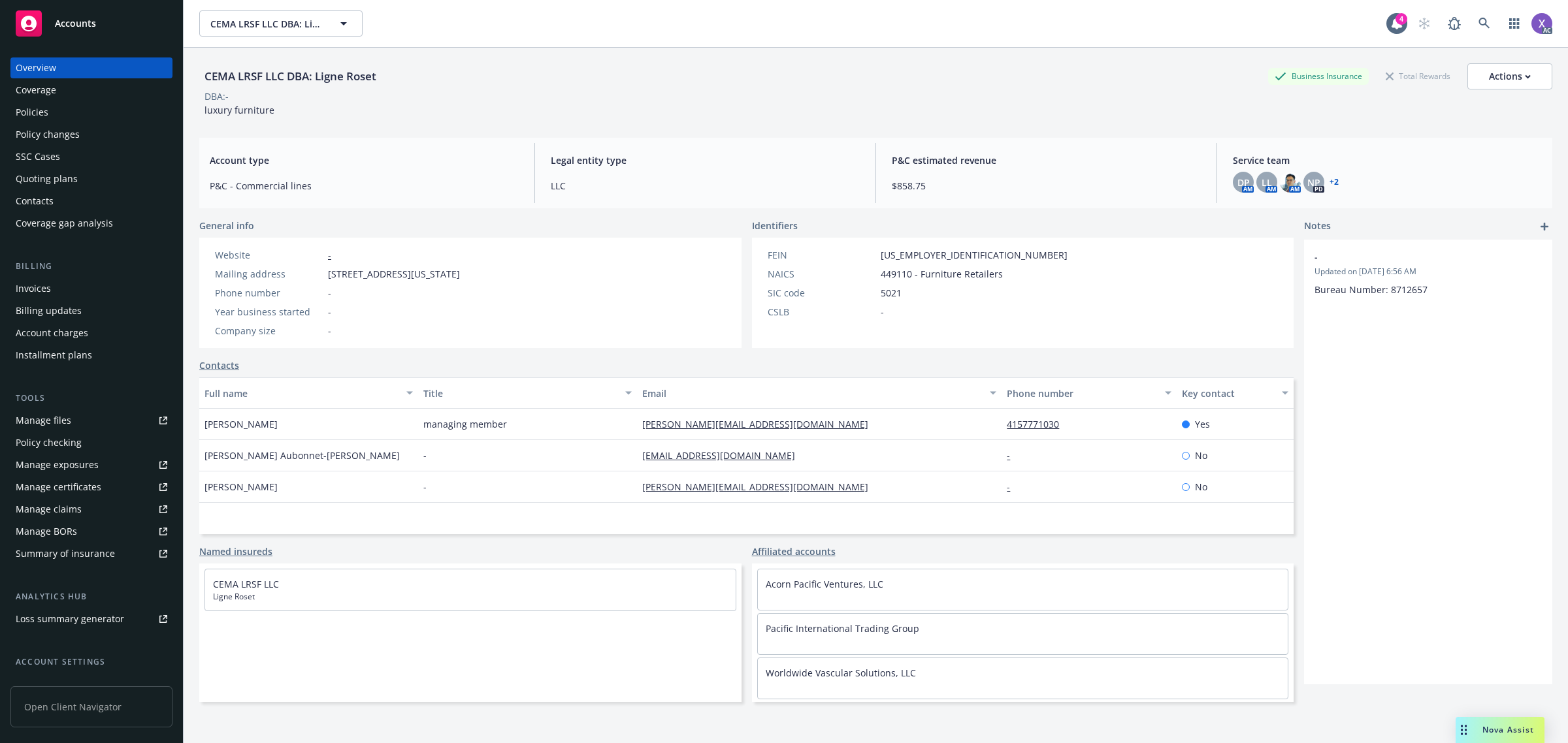
click at [33, 113] on div "Policies" at bounding box center [32, 112] width 33 height 21
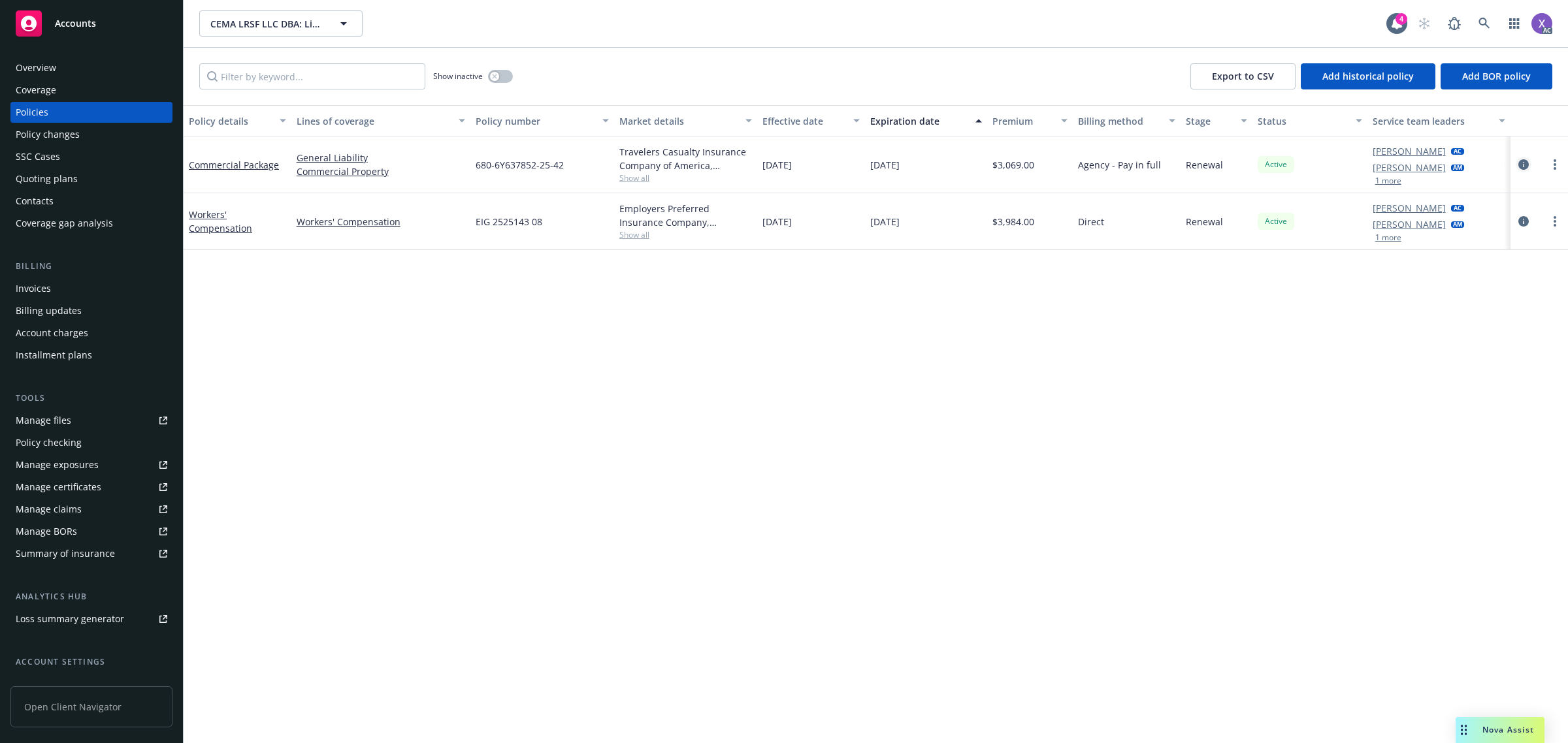
click at [1526, 167] on icon "circleInformation" at bounding box center [1523, 165] width 11 height 11
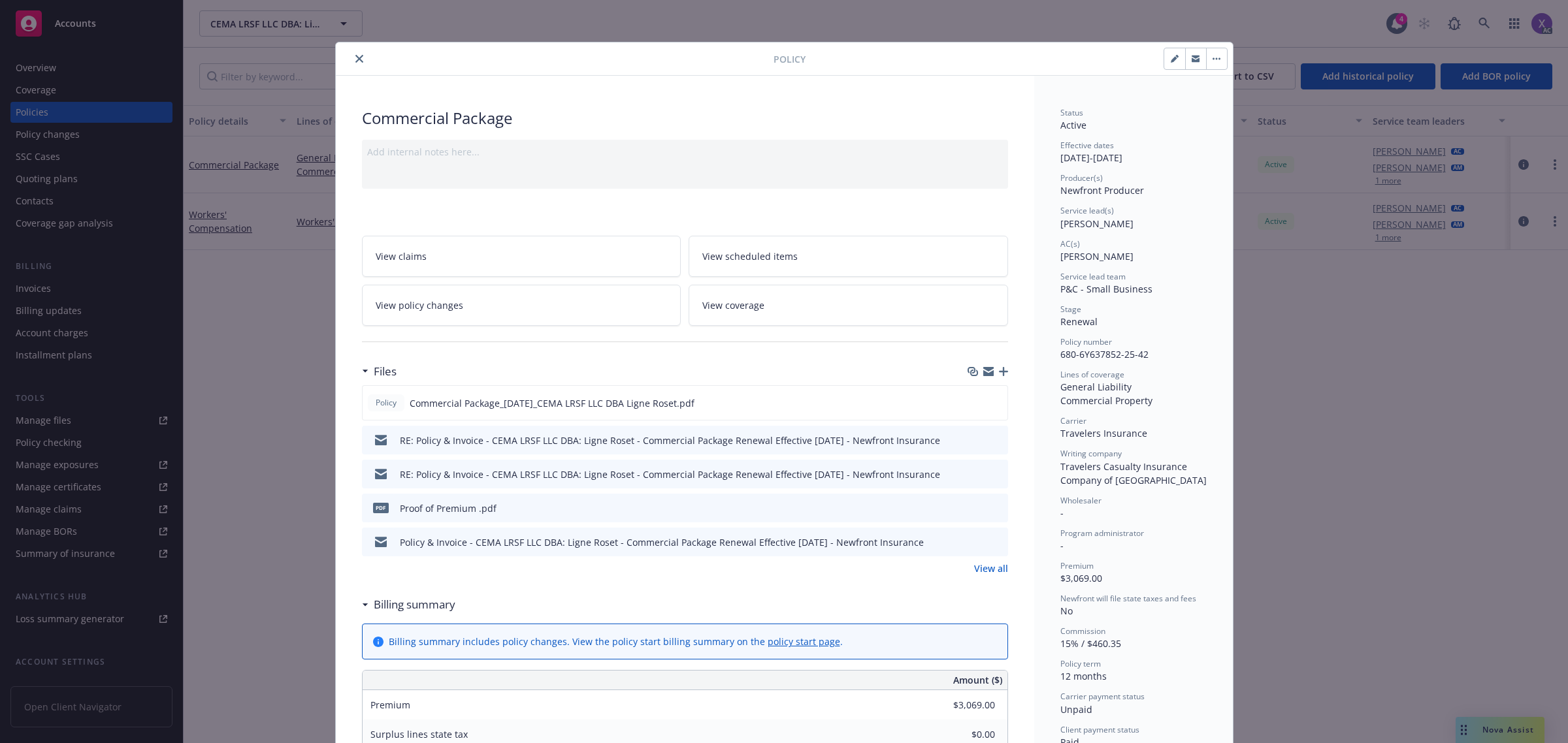
click at [984, 576] on link "View all" at bounding box center [990, 568] width 34 height 14
